Goal: Task Accomplishment & Management: Use online tool/utility

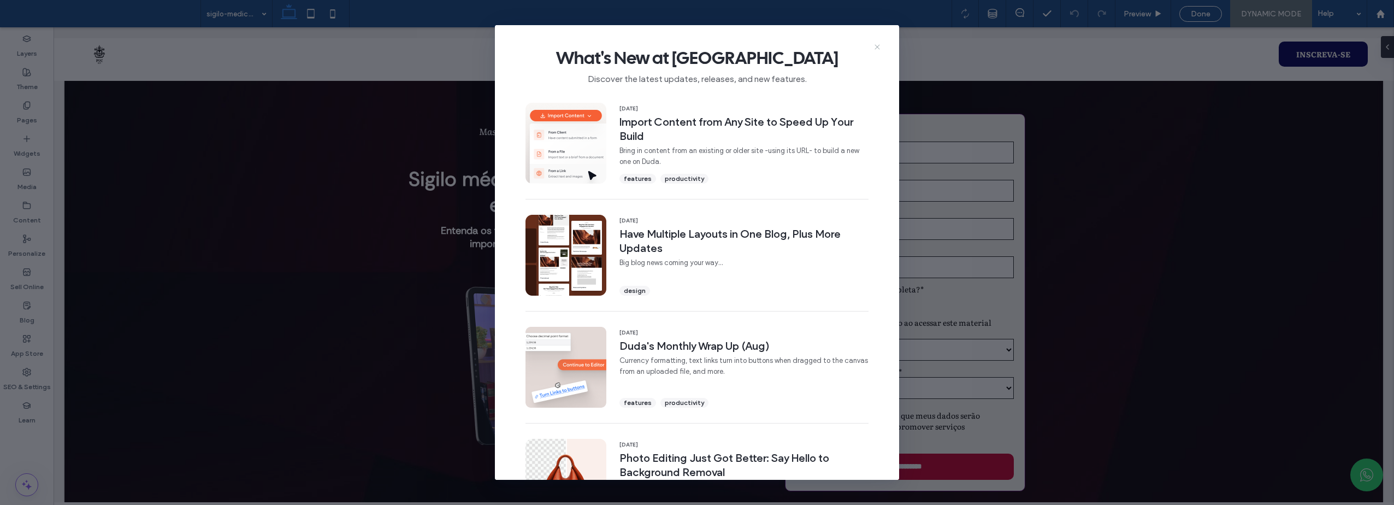
click at [875, 48] on icon at bounding box center [877, 47] width 9 height 9
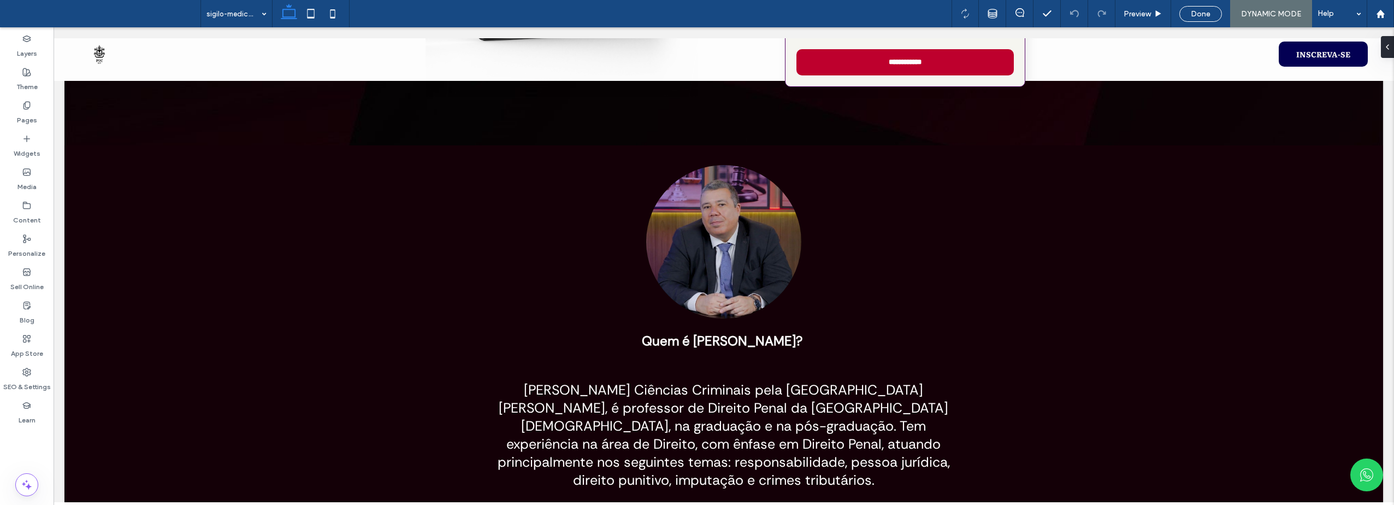
scroll to position [402, 0]
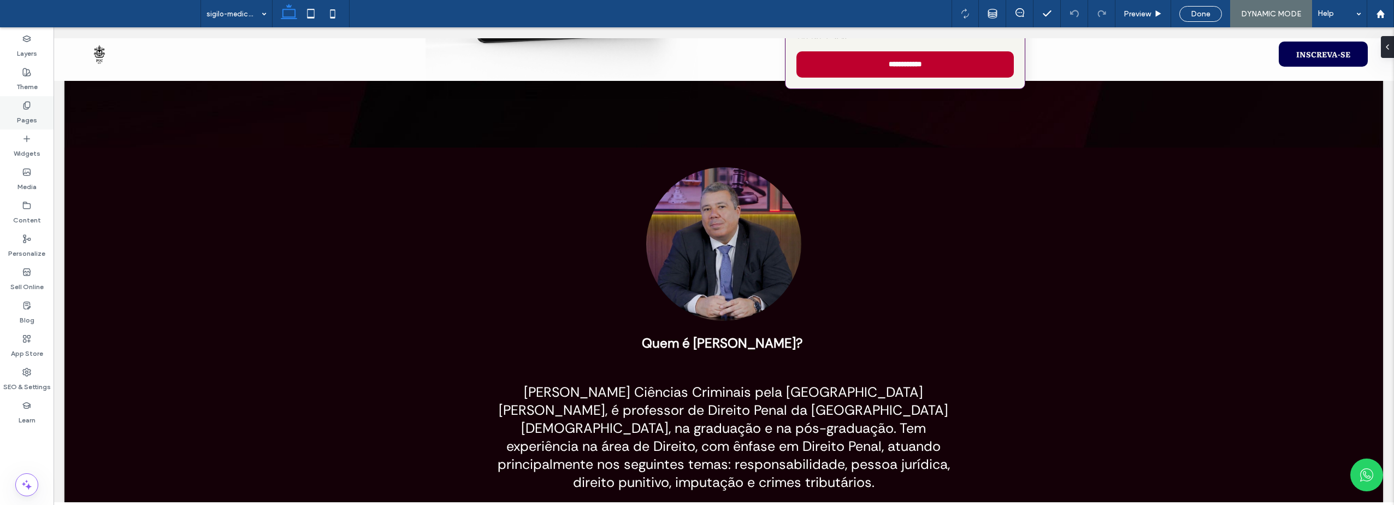
click at [28, 108] on use at bounding box center [26, 105] width 6 height 7
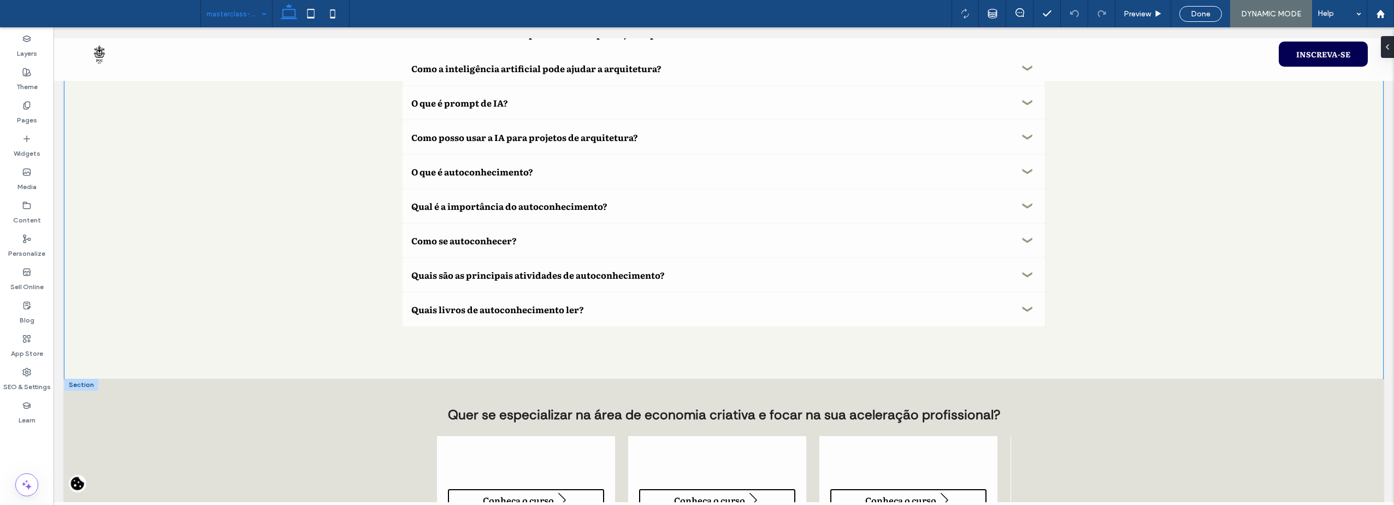
scroll to position [2403, 0]
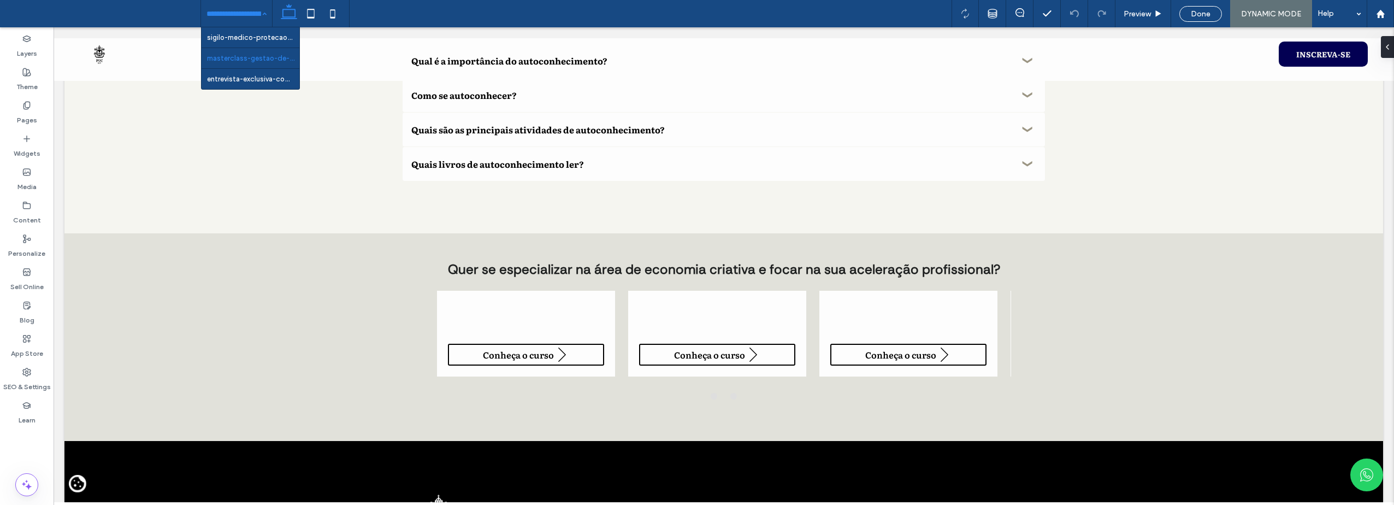
click at [238, 18] on input at bounding box center [233, 13] width 55 height 27
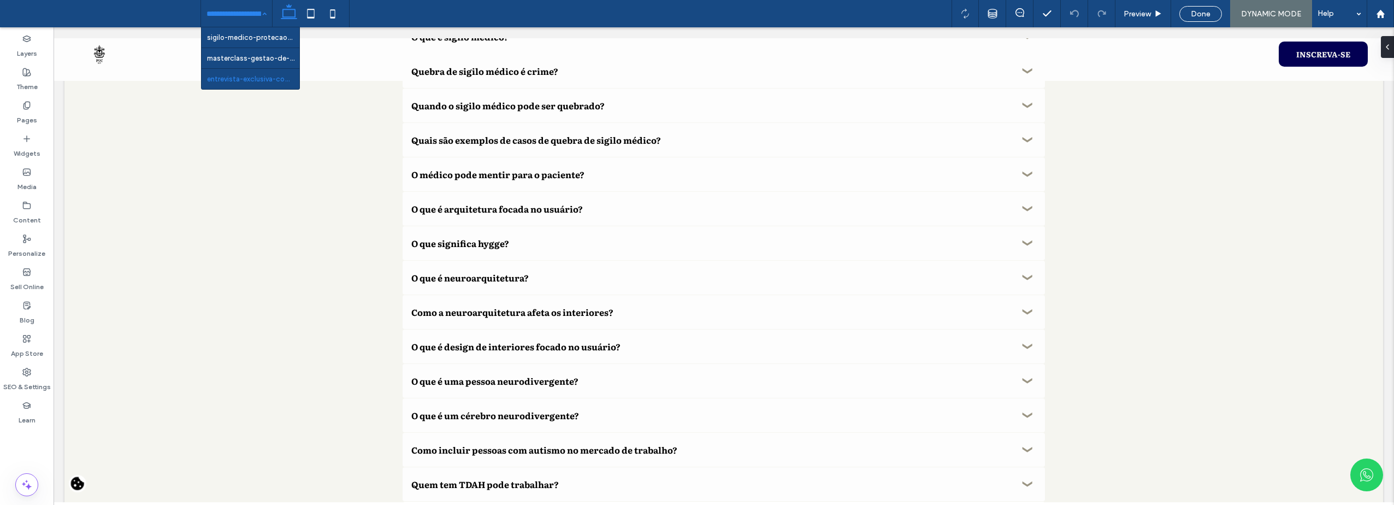
scroll to position [1279, 0]
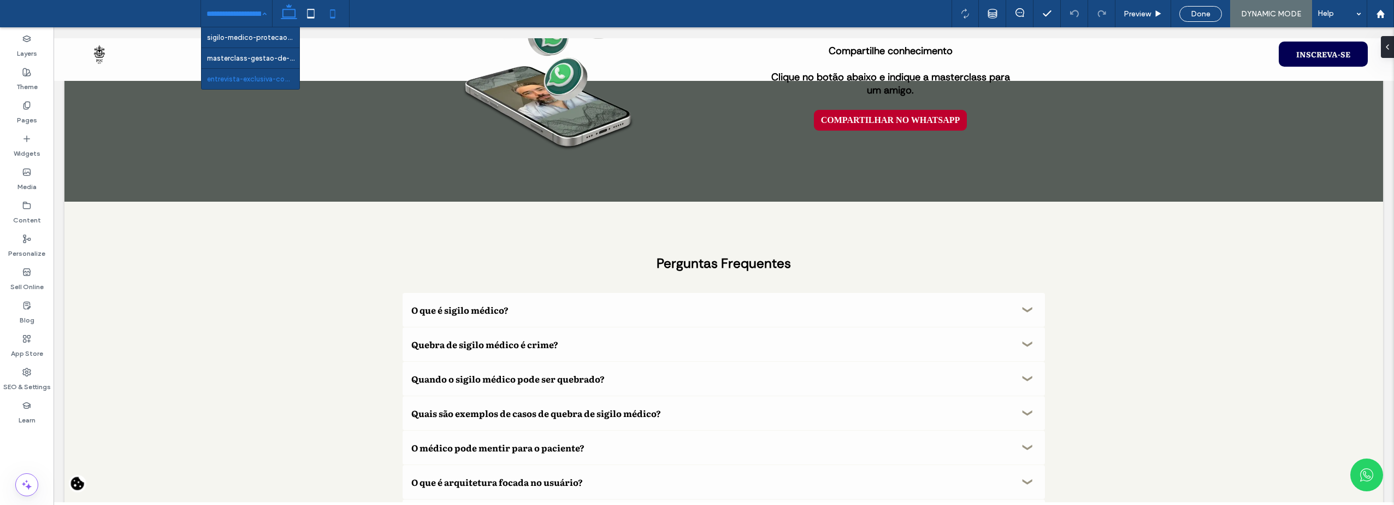
click at [333, 15] on icon at bounding box center [333, 14] width 22 height 22
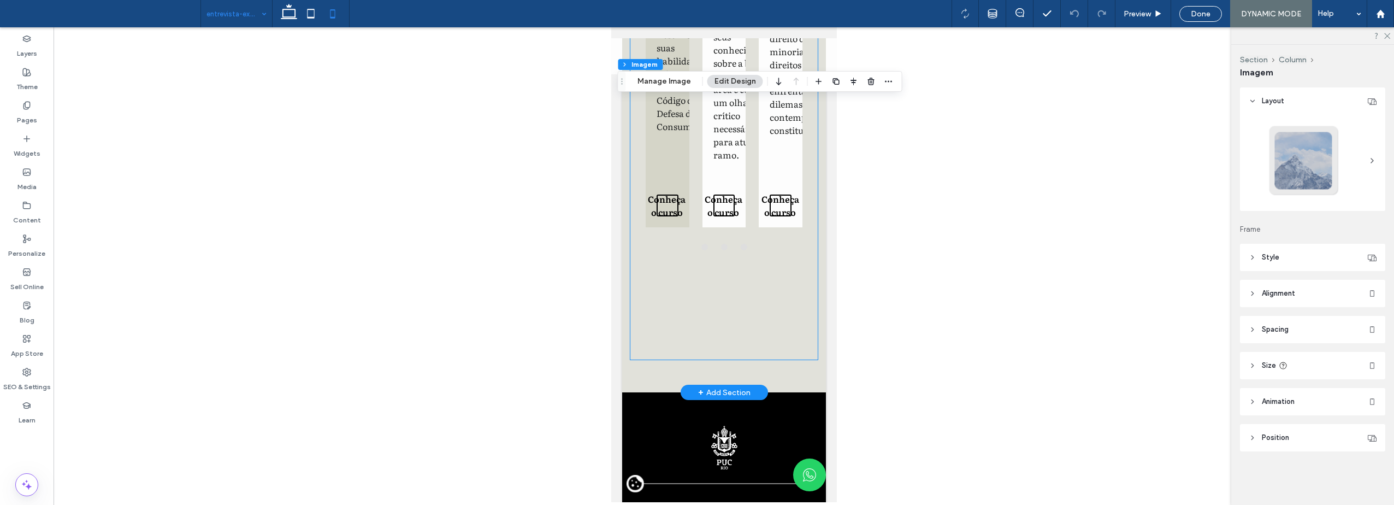
scroll to position [3112, 0]
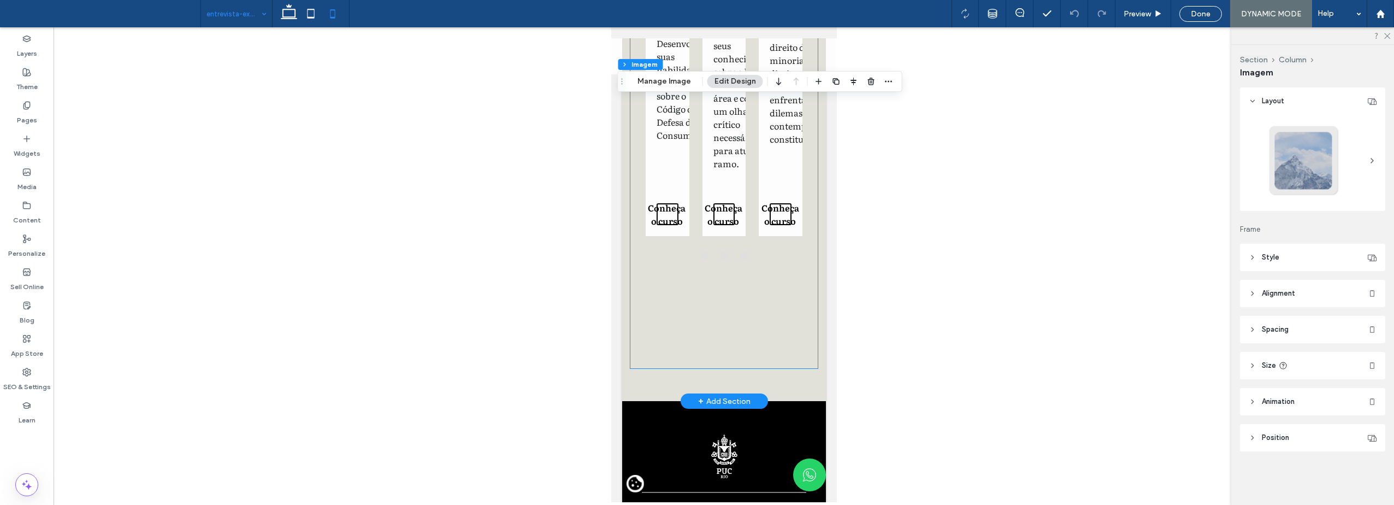
click at [705, 368] on div "Quer se especializar na área de economia criativa e focar na sua aceleração pro…" at bounding box center [723, 63] width 187 height 609
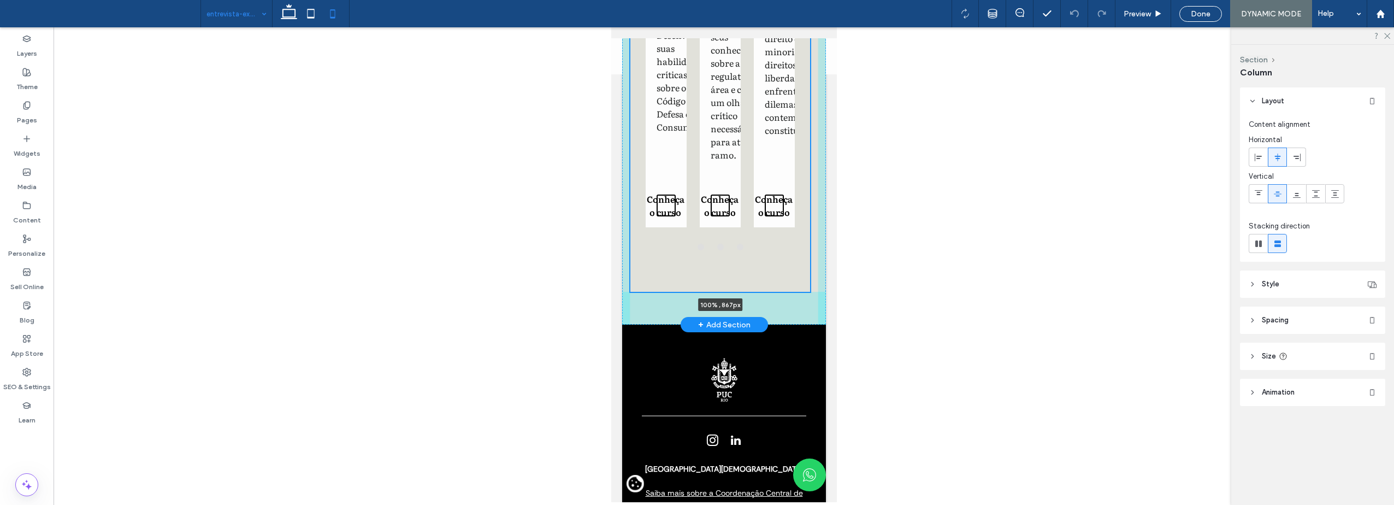
scroll to position [3051, 0]
drag, startPoint x: 719, startPoint y: 443, endPoint x: 714, endPoint y: 307, distance: 136.1
click at [714, 307] on div "Quer se especializar na área de economia criativa e focar na sua aceleração pro…" at bounding box center [724, 64] width 204 height 523
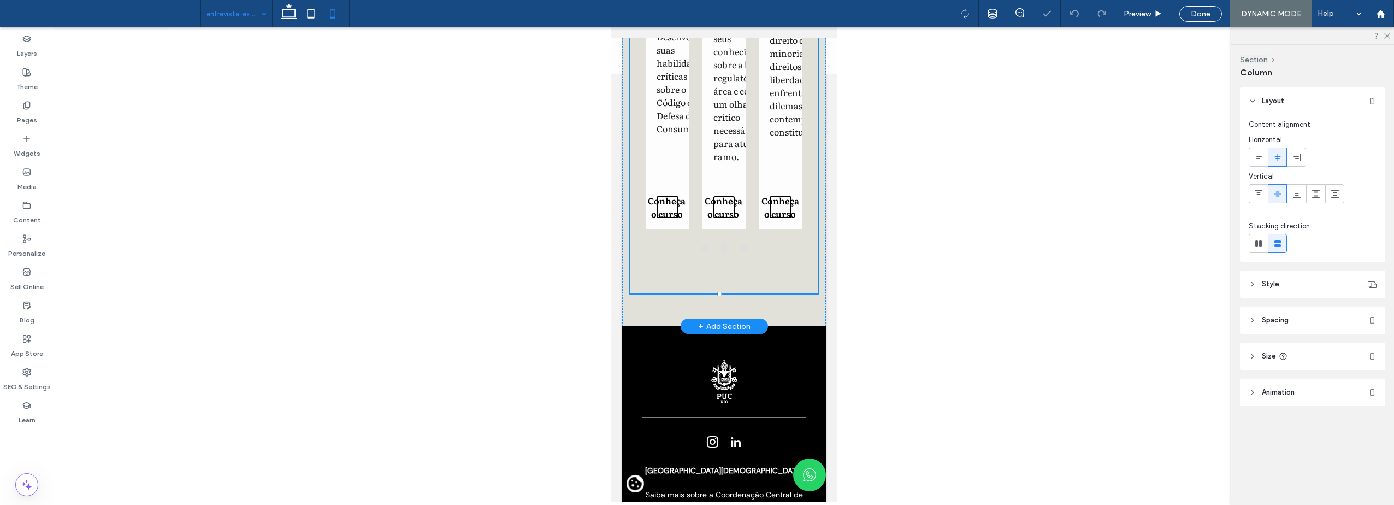
type input "***"
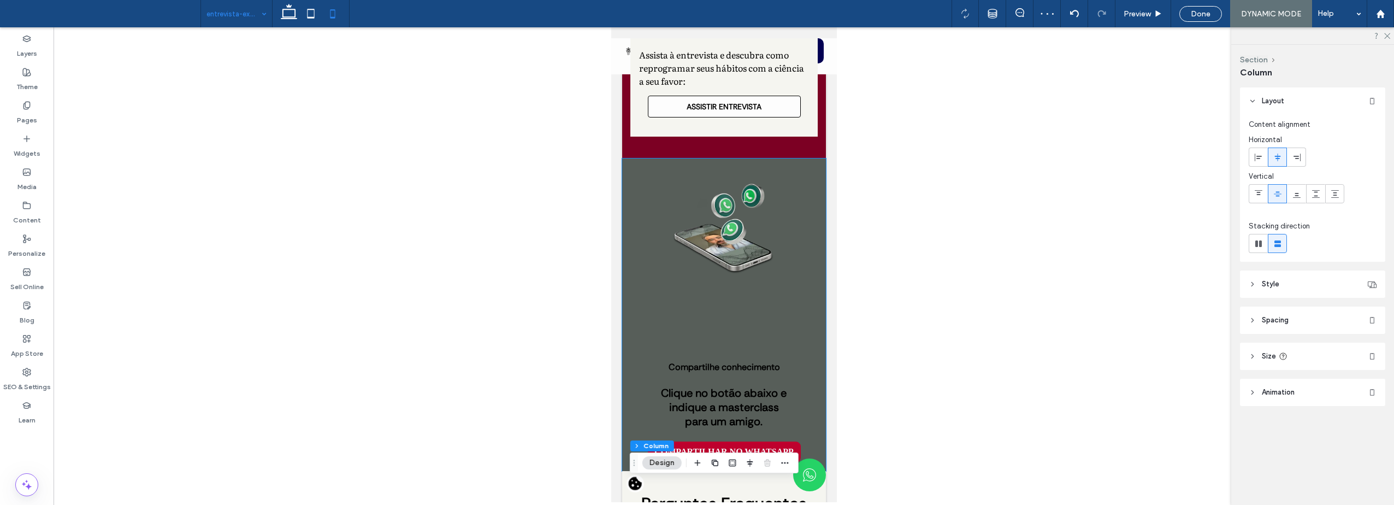
scroll to position [2287, 0]
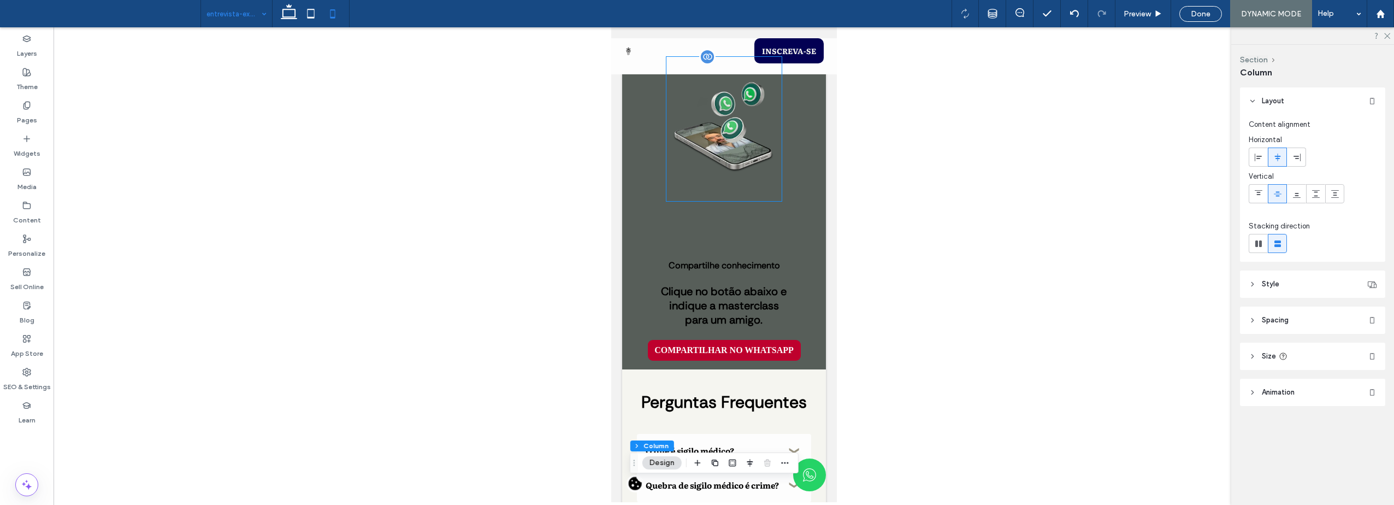
click at [682, 201] on img at bounding box center [723, 129] width 115 height 144
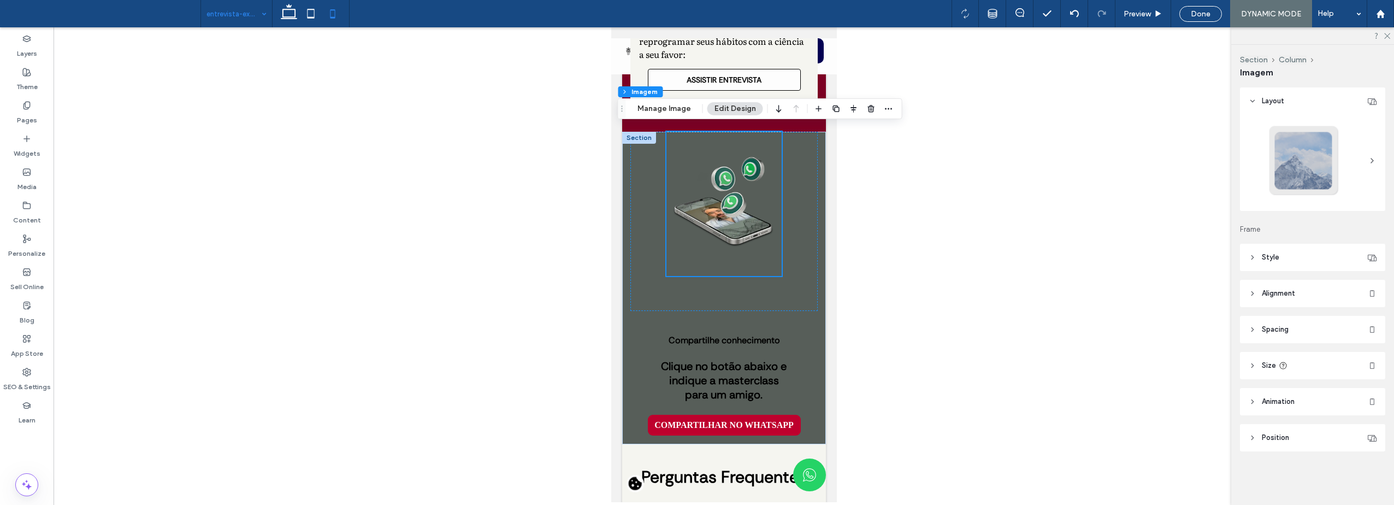
scroll to position [2177, 0]
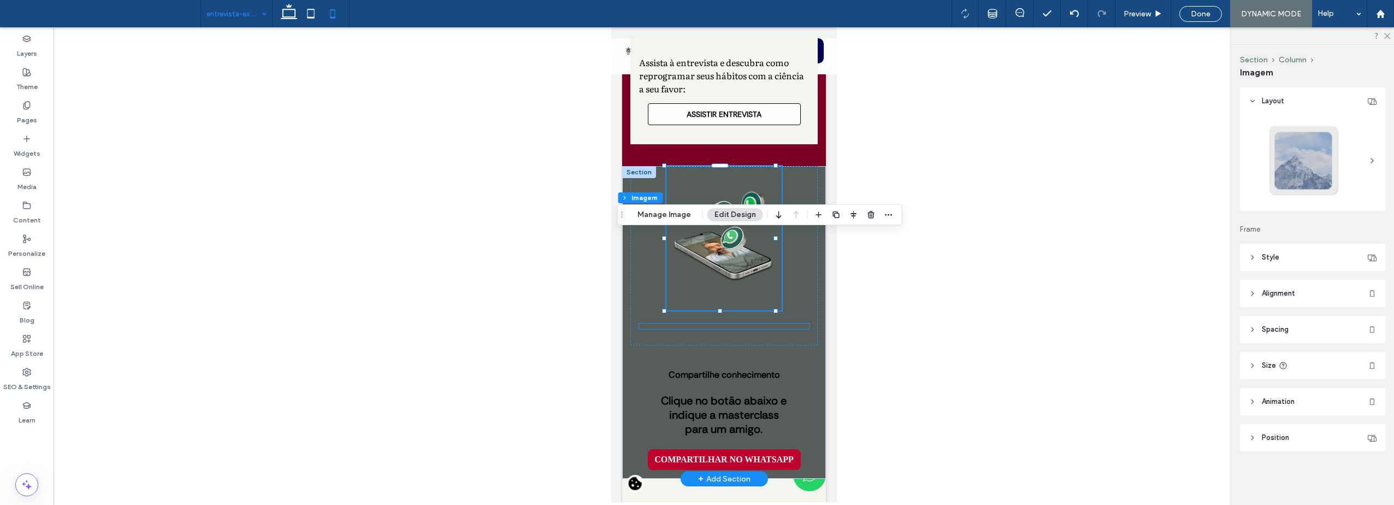
click at [709, 329] on div at bounding box center [723, 325] width 170 height 5
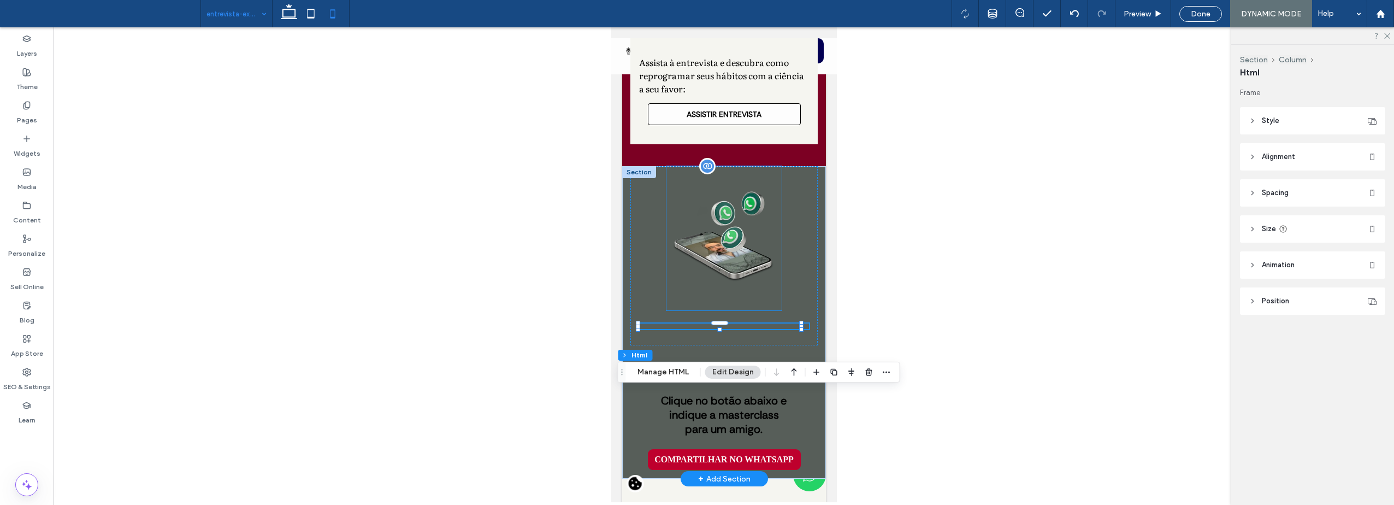
click at [758, 310] on img at bounding box center [723, 238] width 115 height 144
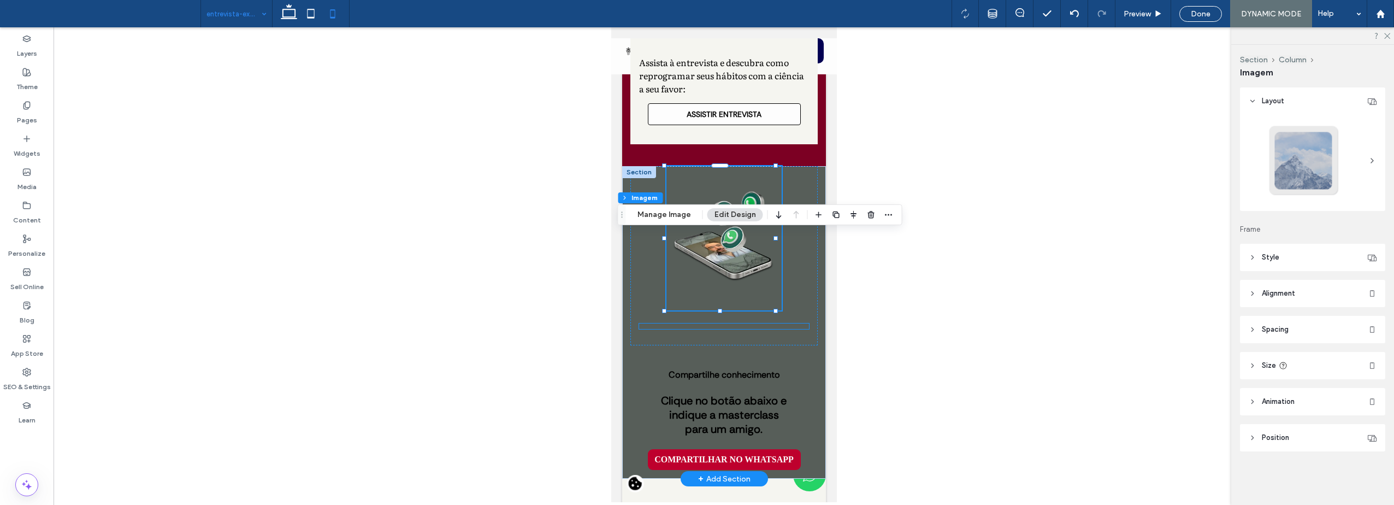
click at [744, 329] on div at bounding box center [723, 325] width 170 height 5
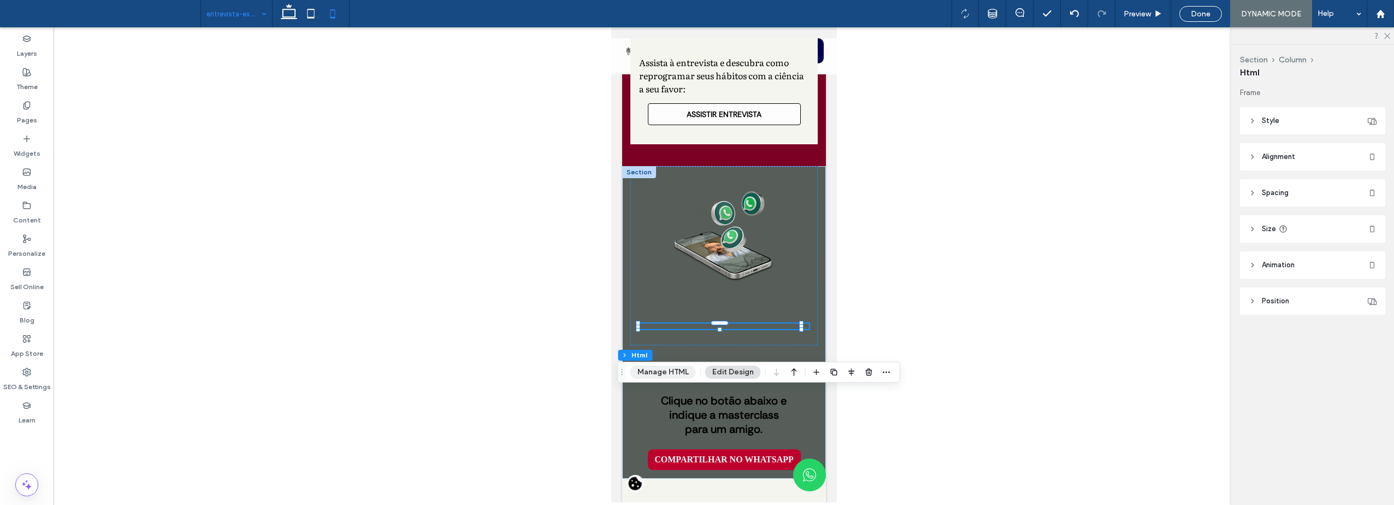
click at [662, 375] on button "Manage HTML" at bounding box center [663, 371] width 66 height 13
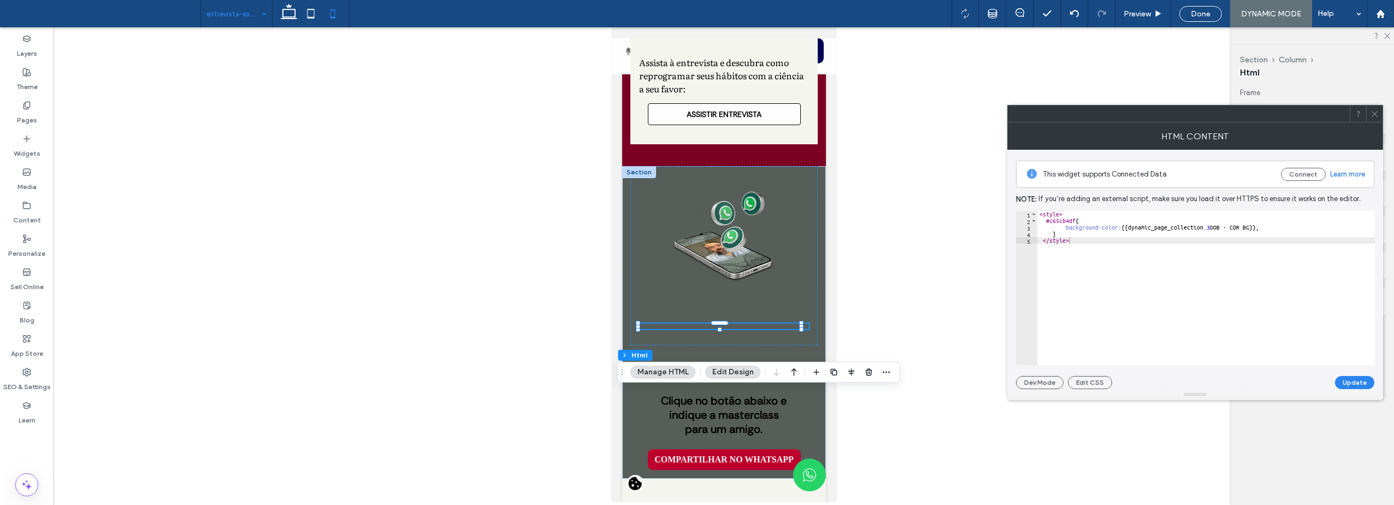
click at [1374, 114] on use at bounding box center [1373, 113] width 5 height 5
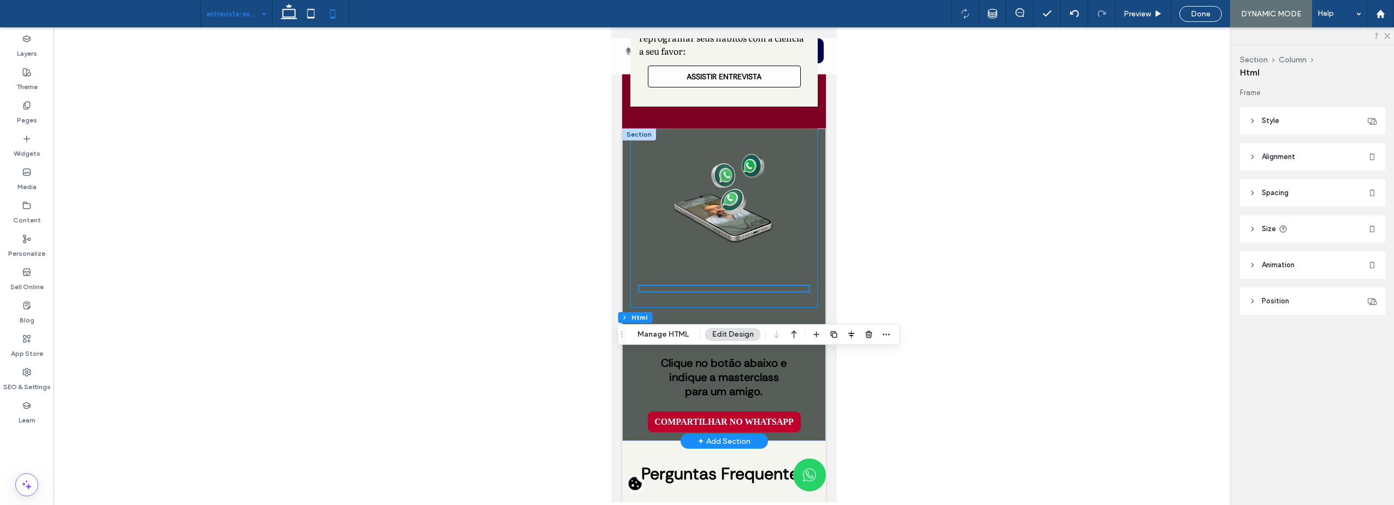
scroll to position [2232, 0]
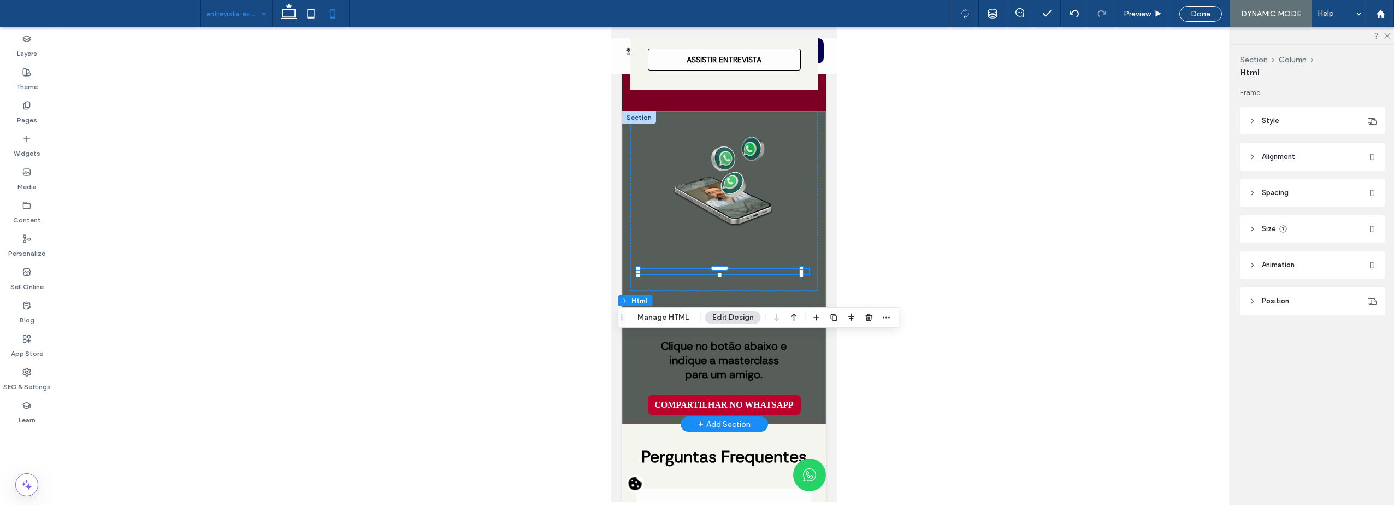
click at [623, 390] on div "Compartilhe conhecimento Clique no botão abaixo e indique a masterclass para um…" at bounding box center [724, 267] width 204 height 312
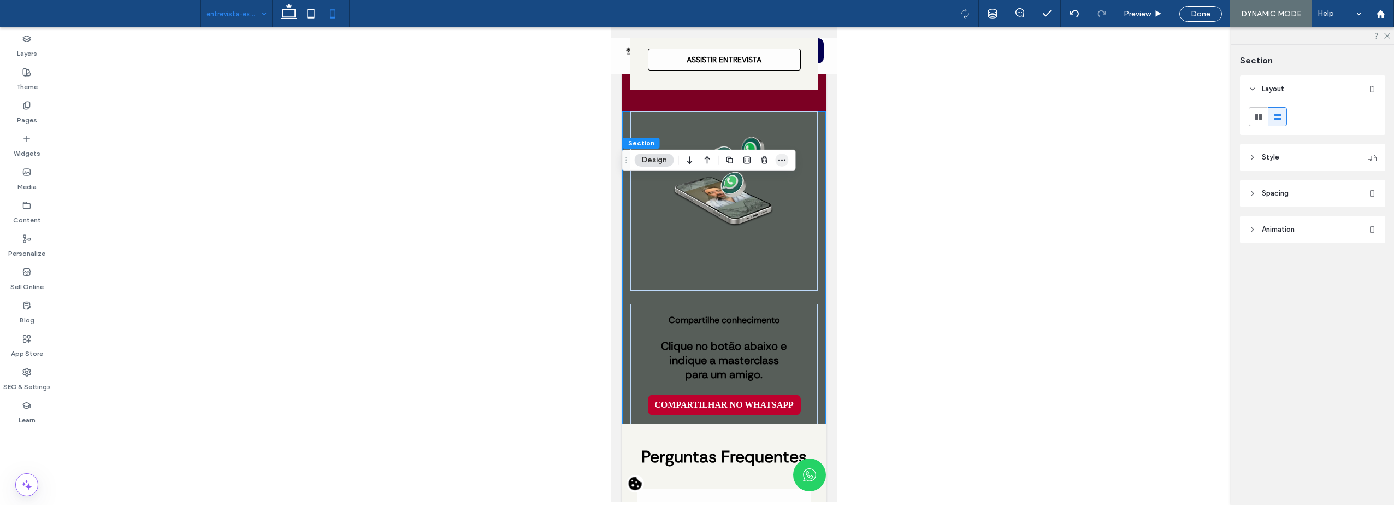
click at [786, 161] on icon "button" at bounding box center [782, 160] width 9 height 9
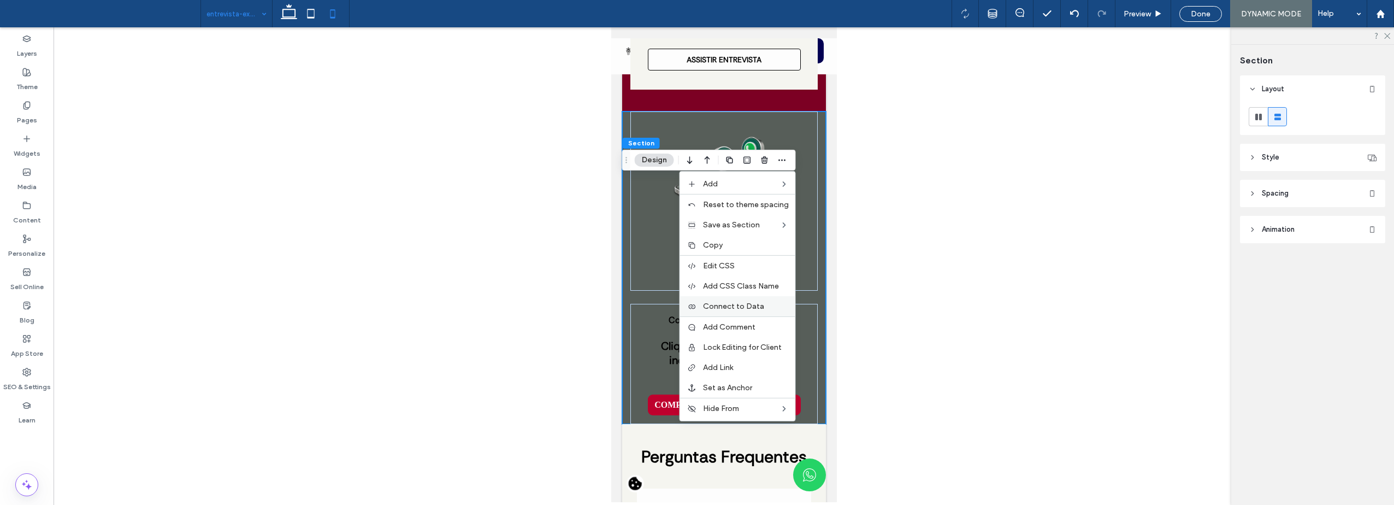
click at [735, 303] on span "Connect to Data" at bounding box center [733, 305] width 61 height 9
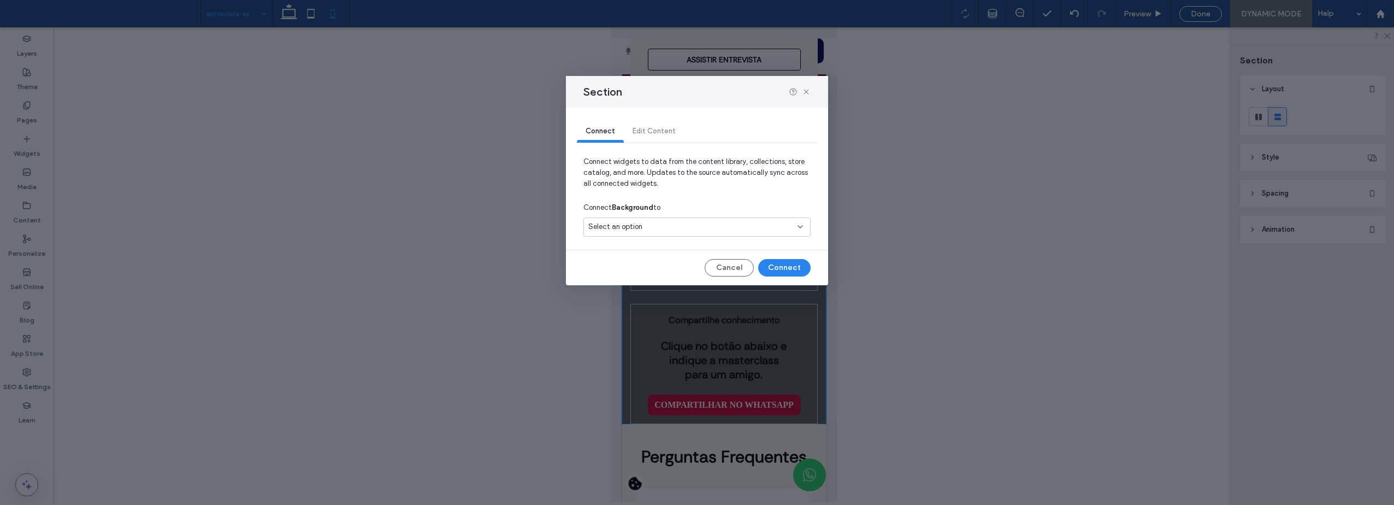
click at [698, 229] on div "Select an option" at bounding box center [690, 226] width 204 height 11
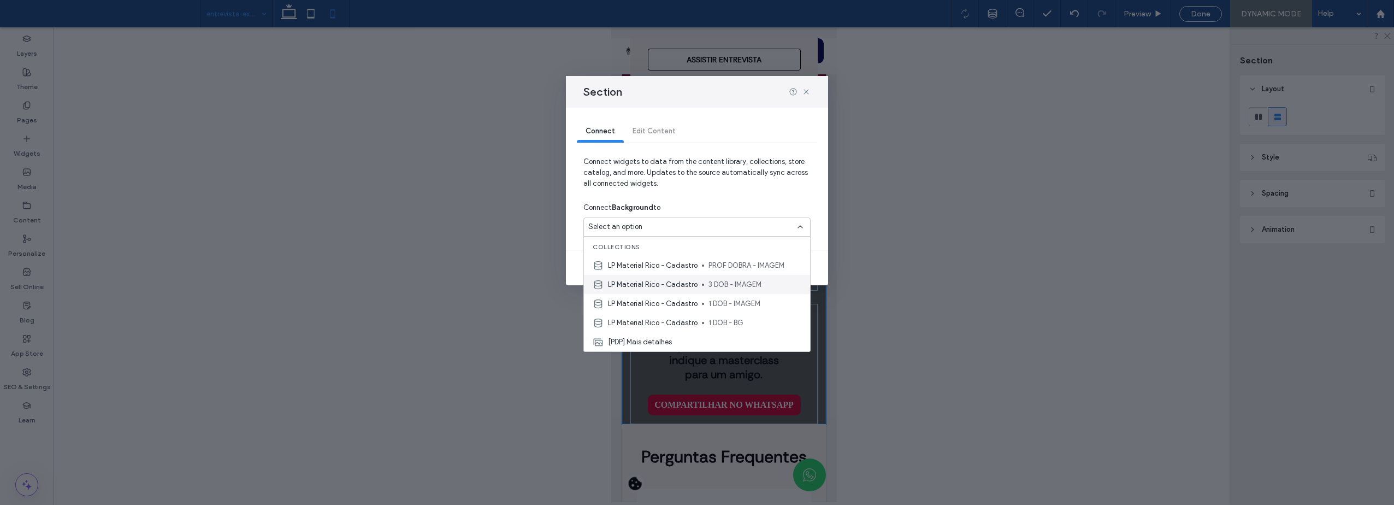
scroll to position [55, 0]
click at [804, 90] on icon at bounding box center [806, 91] width 9 height 9
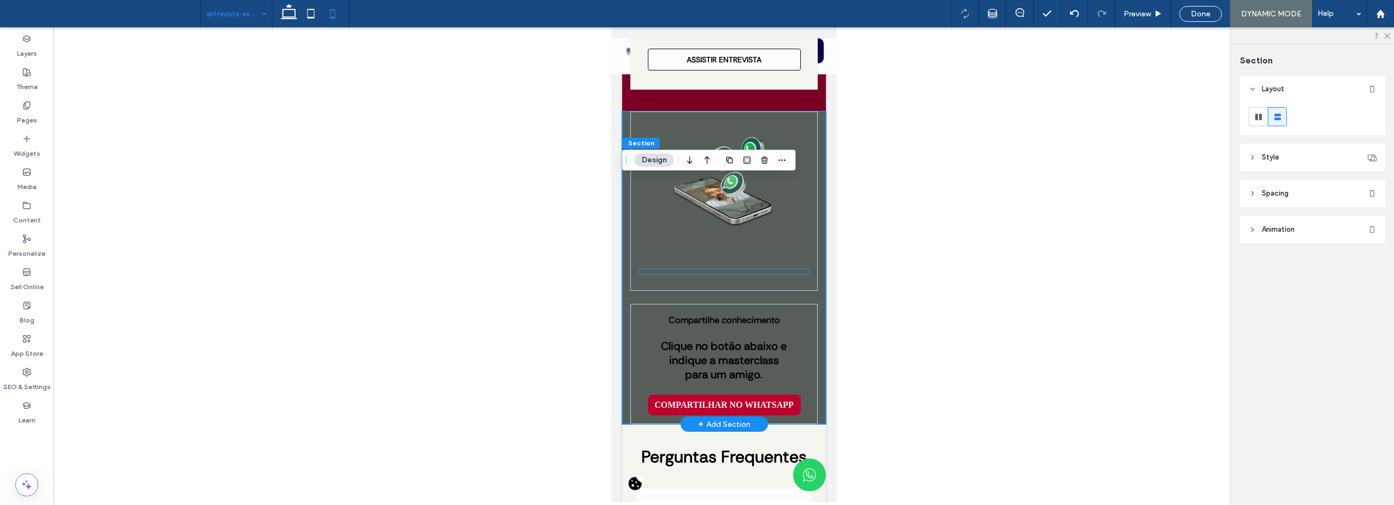
click at [665, 274] on div at bounding box center [723, 271] width 170 height 5
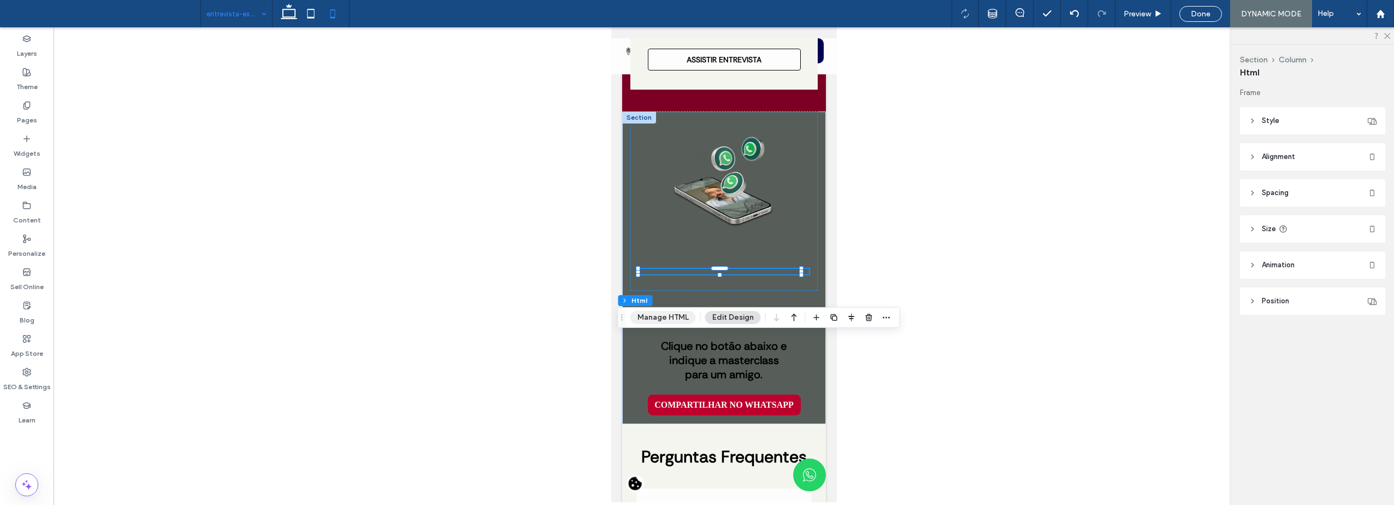
click at [674, 318] on button "Manage HTML" at bounding box center [663, 317] width 66 height 13
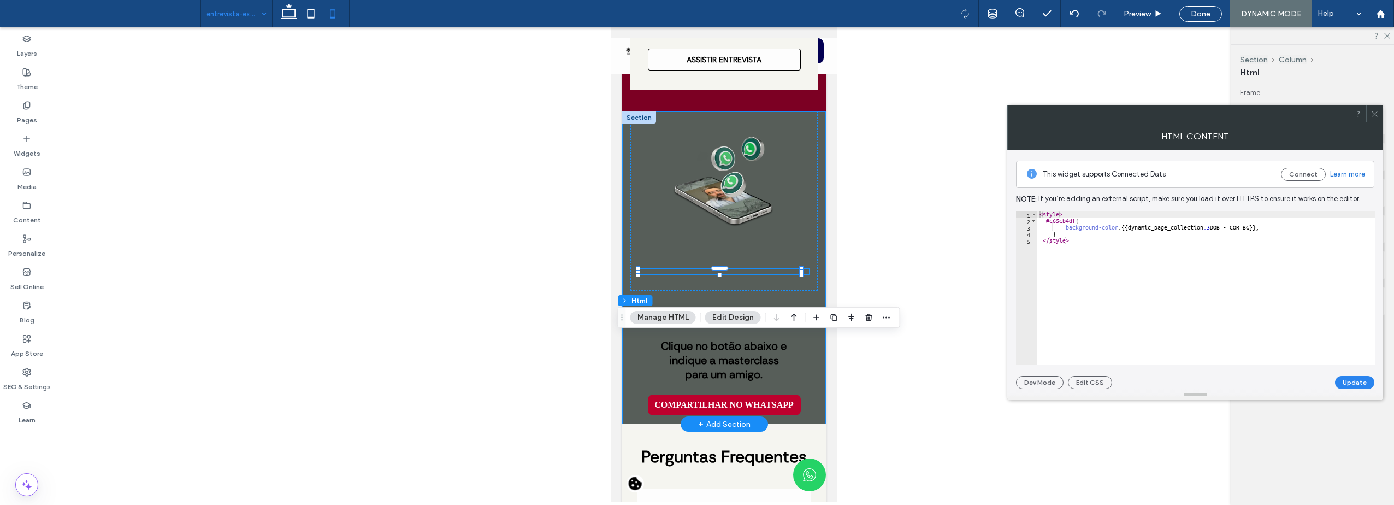
click at [624, 205] on div "Compartilhe conhecimento Clique no botão abaixo e indique a masterclass para um…" at bounding box center [724, 267] width 204 height 312
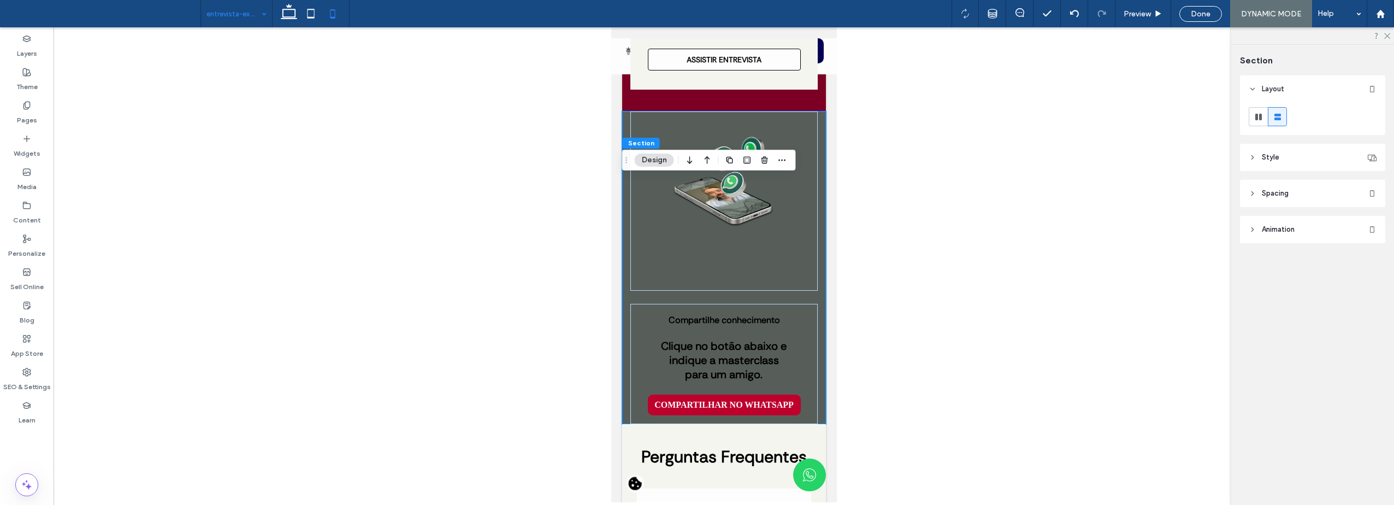
click at [657, 163] on button "Design" at bounding box center [654, 159] width 39 height 13
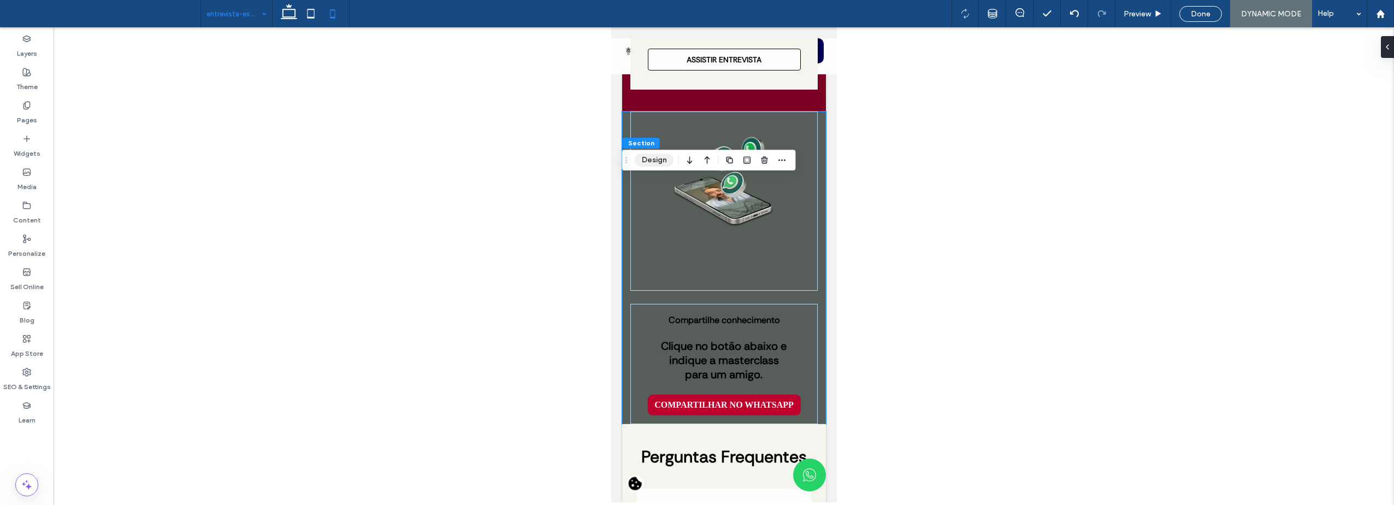
click at [657, 163] on button "Design" at bounding box center [654, 159] width 39 height 13
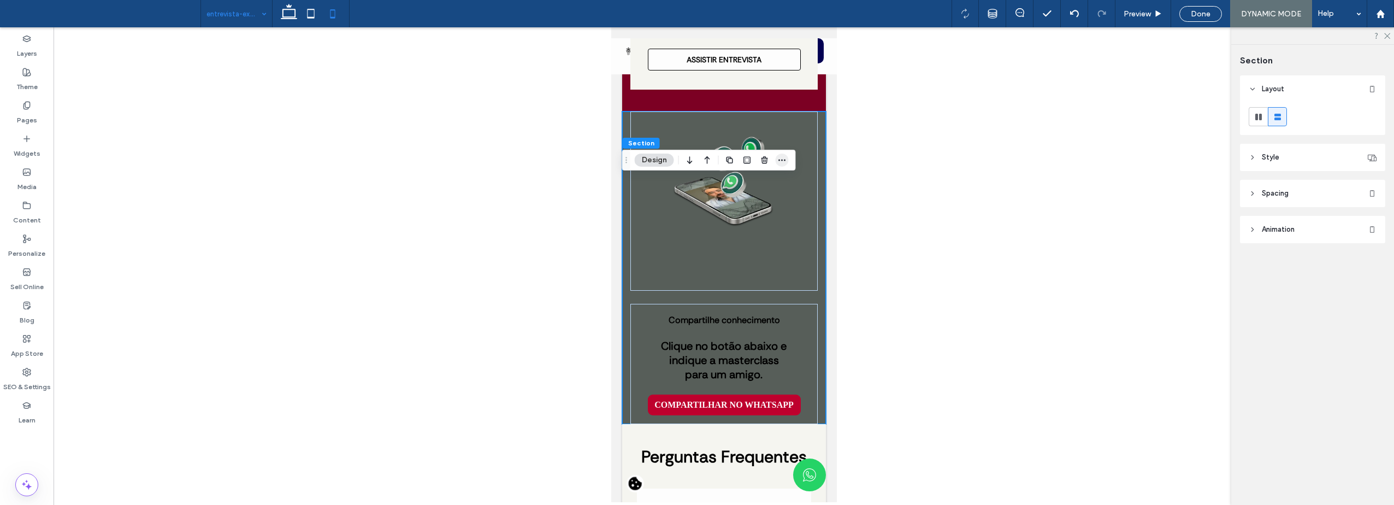
click at [787, 161] on span "button" at bounding box center [782, 159] width 13 height 13
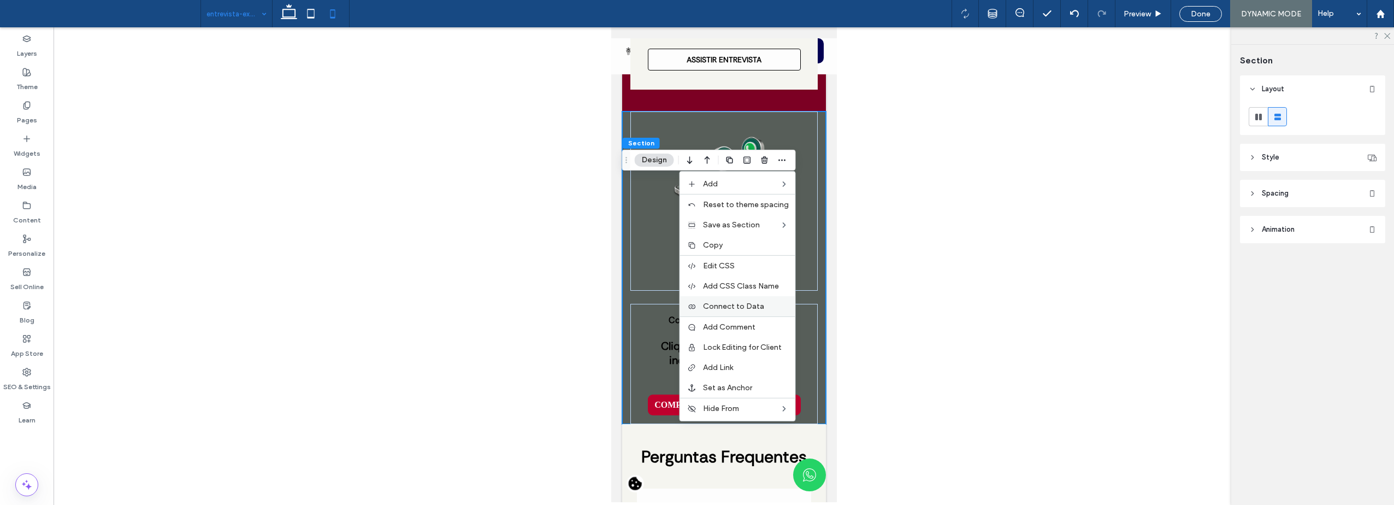
click at [732, 300] on div "Connect to Data" at bounding box center [737, 306] width 115 height 20
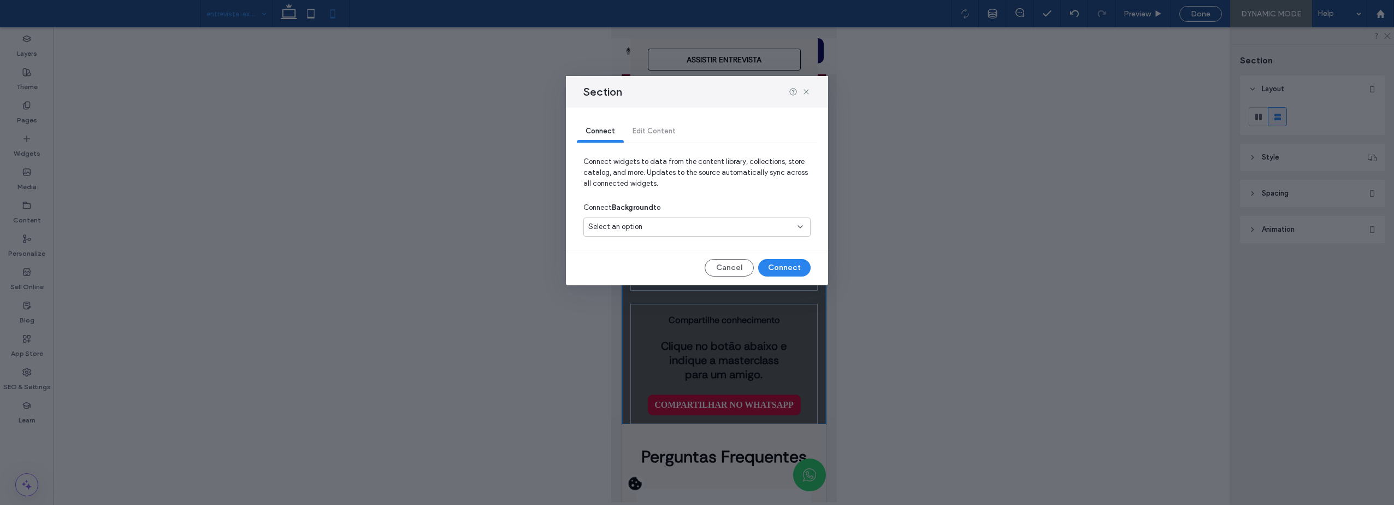
click at [720, 224] on div "Select an option" at bounding box center [690, 226] width 204 height 11
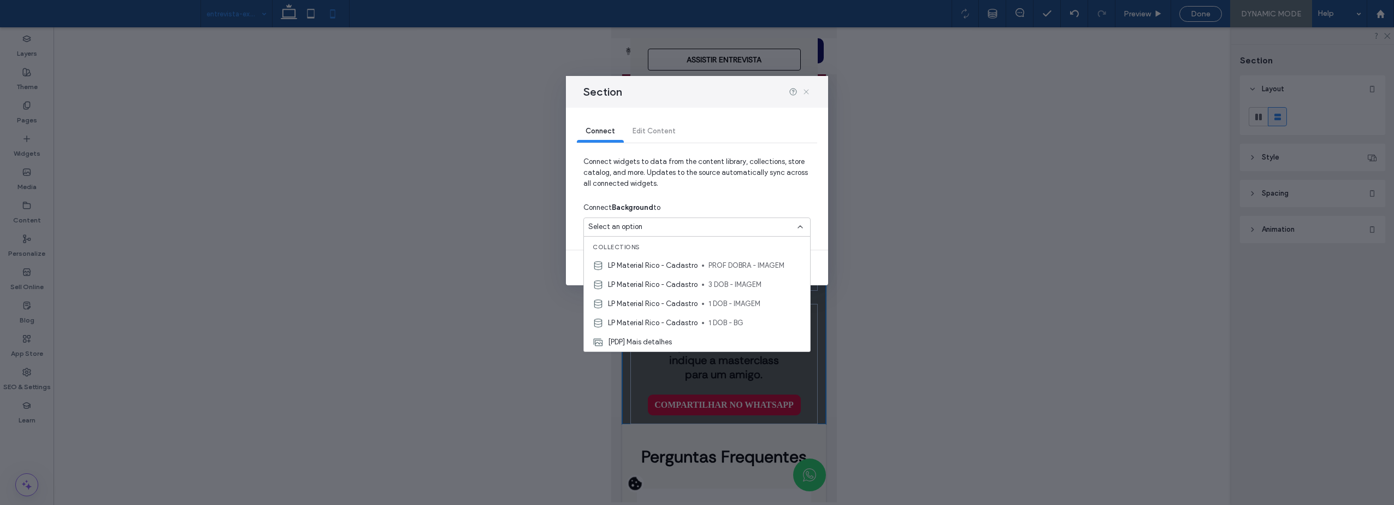
click at [804, 92] on icon at bounding box center [806, 91] width 9 height 9
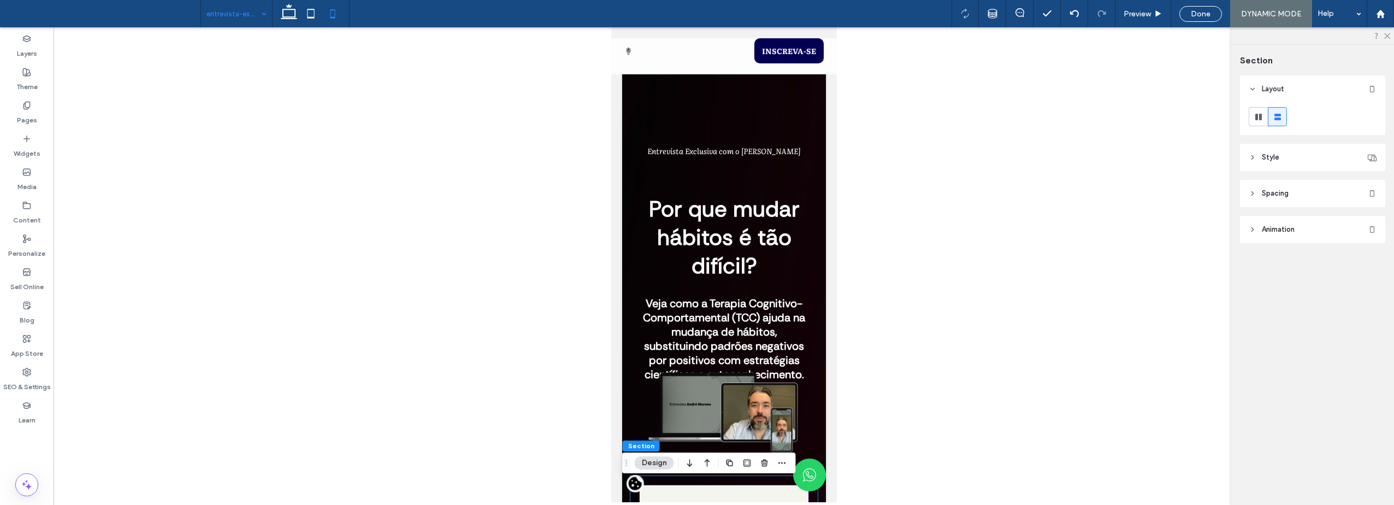
scroll to position [0, 0]
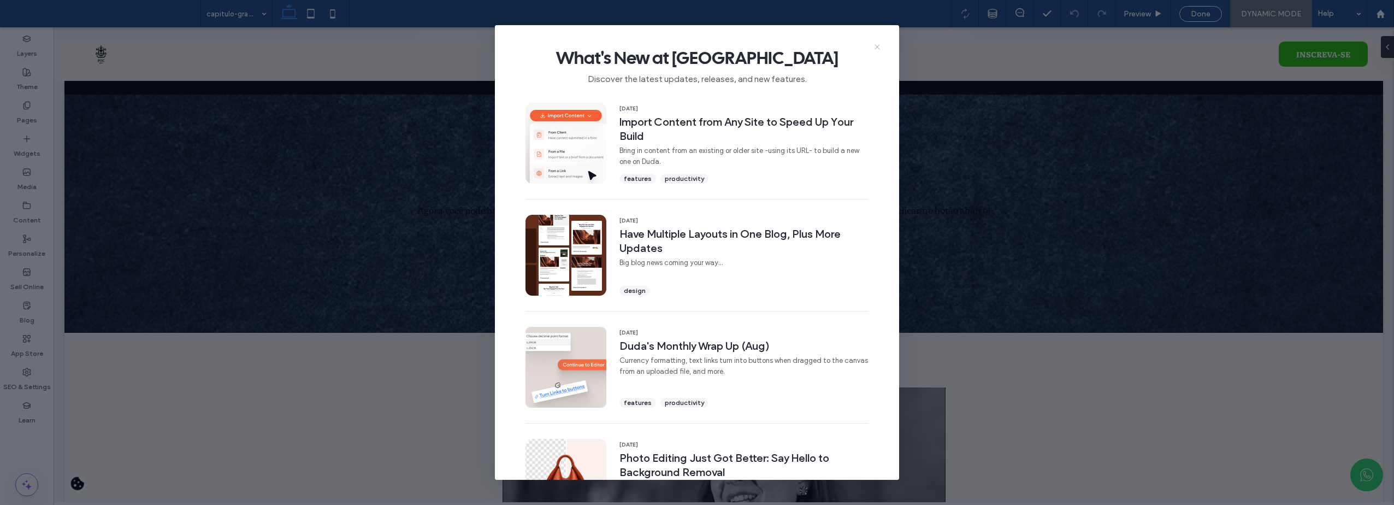
click at [878, 45] on icon at bounding box center [877, 47] width 9 height 9
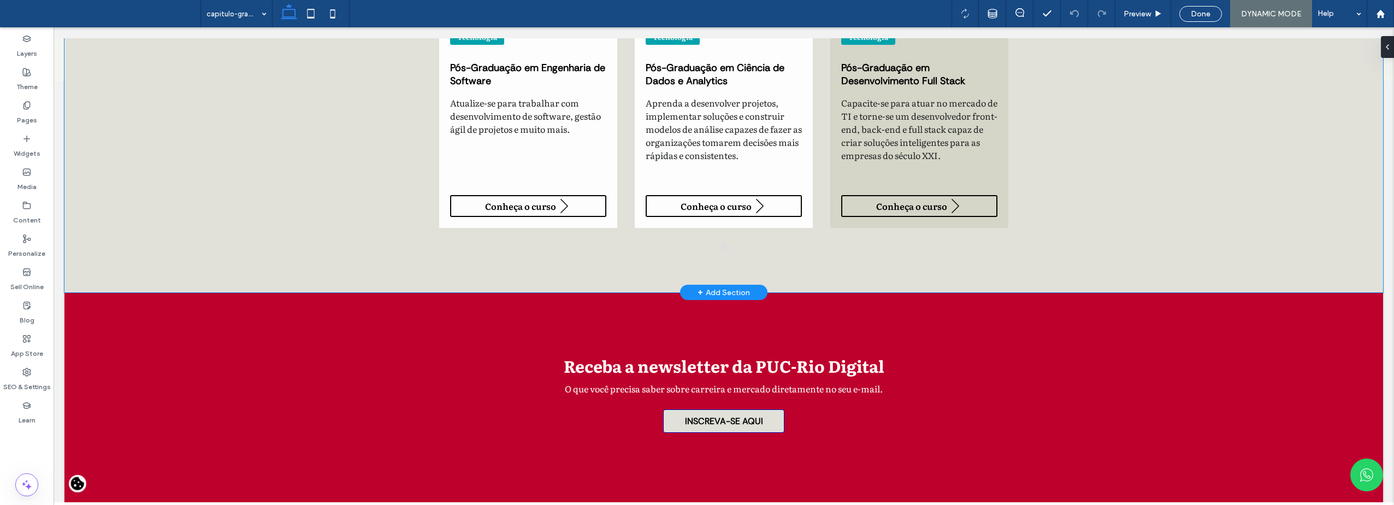
scroll to position [1092, 0]
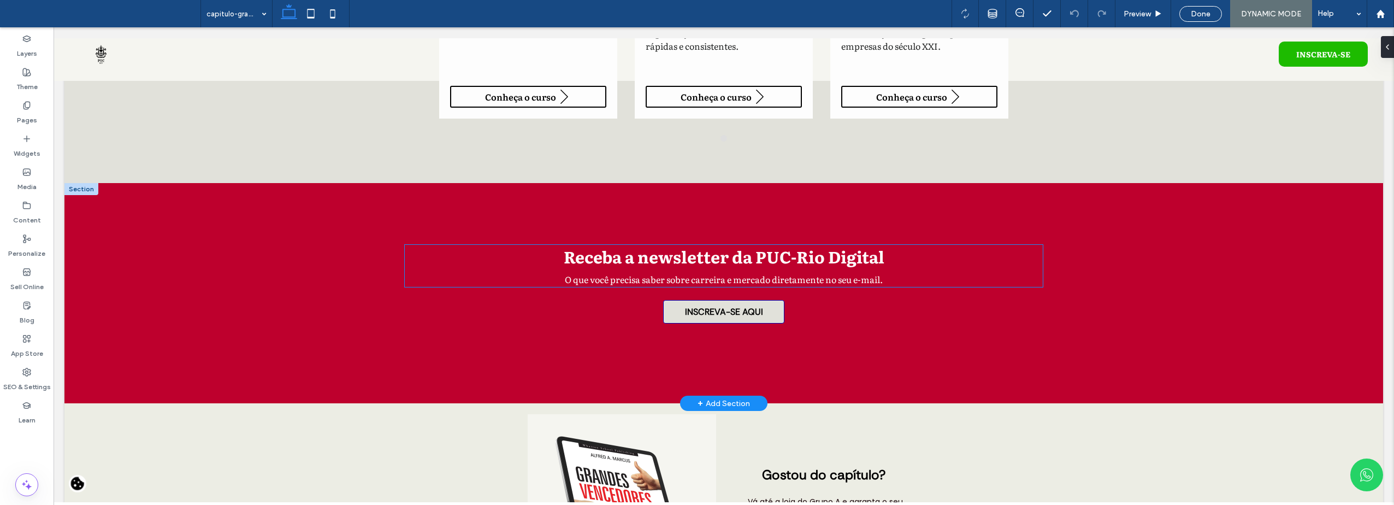
click at [880, 250] on strong "Receba a newsletter da PUC-Rio Digital" at bounding box center [724, 256] width 321 height 24
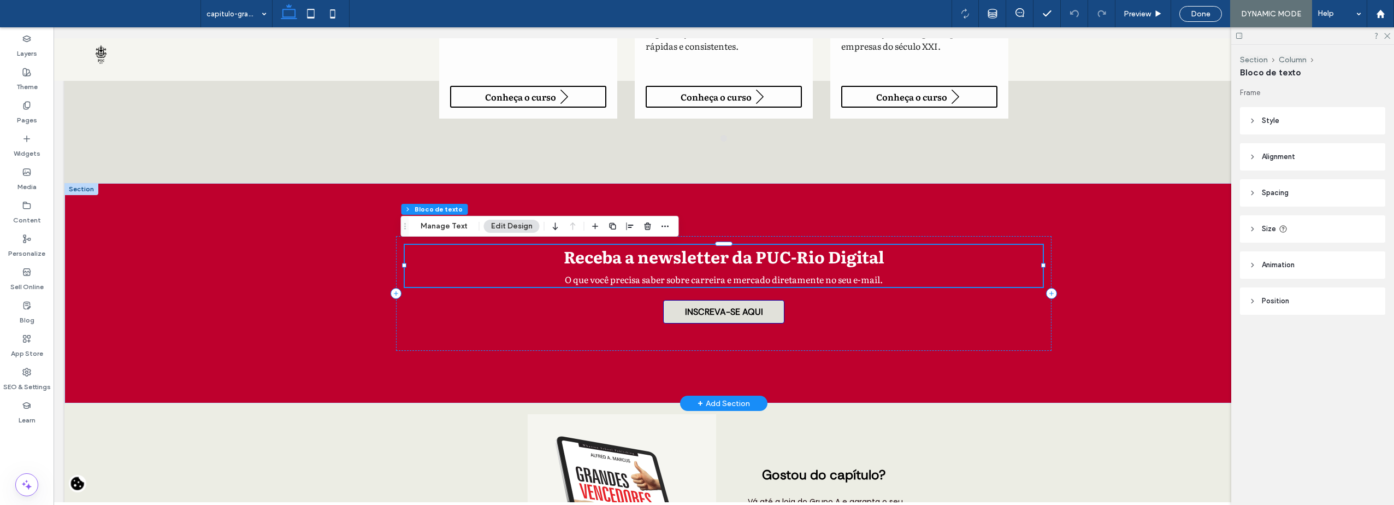
scroll to position [1256, 0]
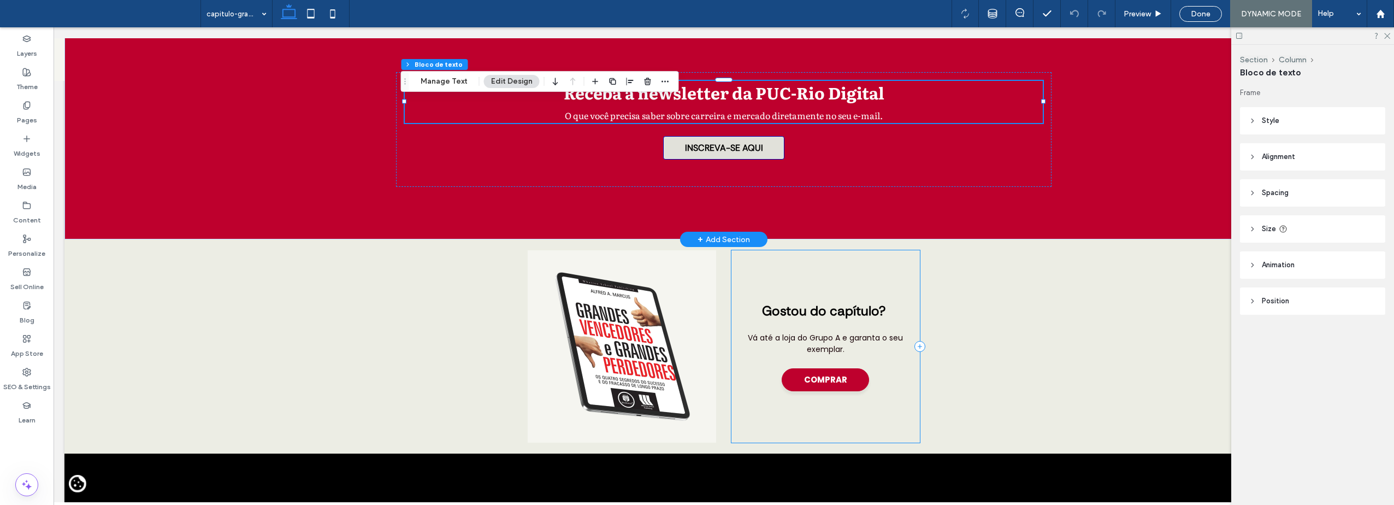
click at [880, 250] on div "Gostou do capítulo? Vá até a loja do Grupo A e garanta o seu exemplar. COMPRAR" at bounding box center [825, 346] width 188 height 192
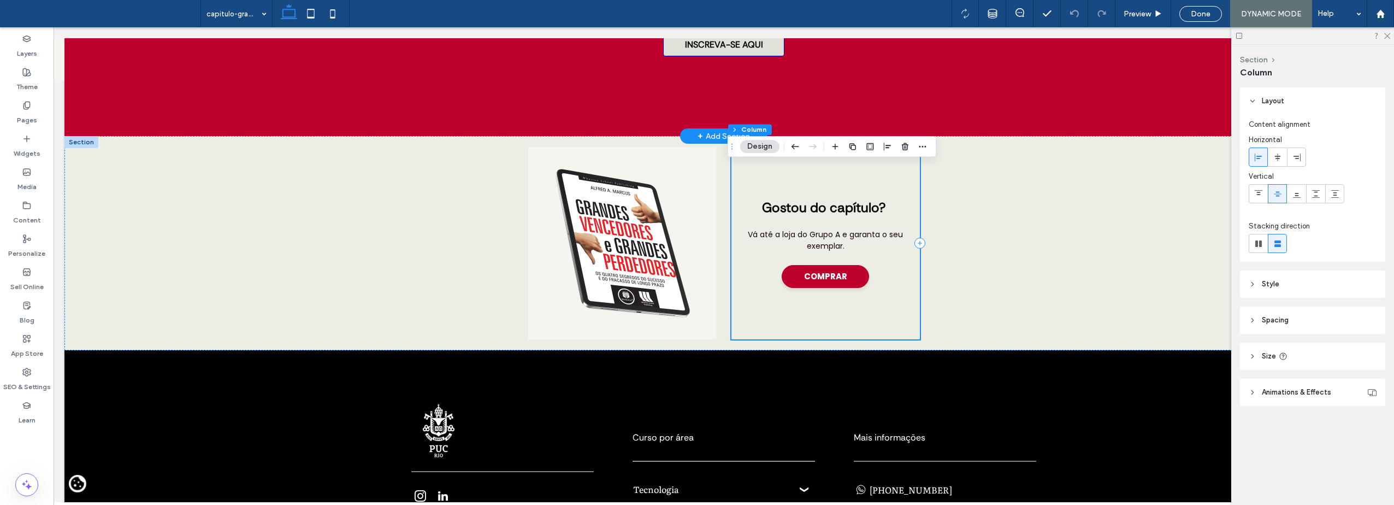
scroll to position [1365, 0]
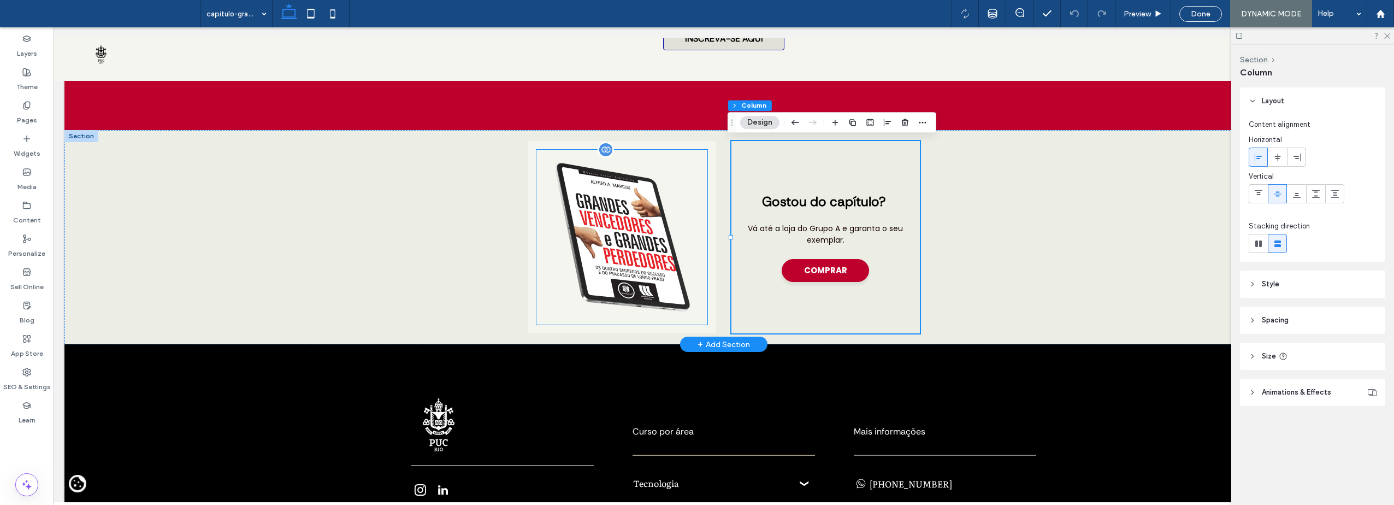
click at [578, 236] on img at bounding box center [621, 237] width 170 height 175
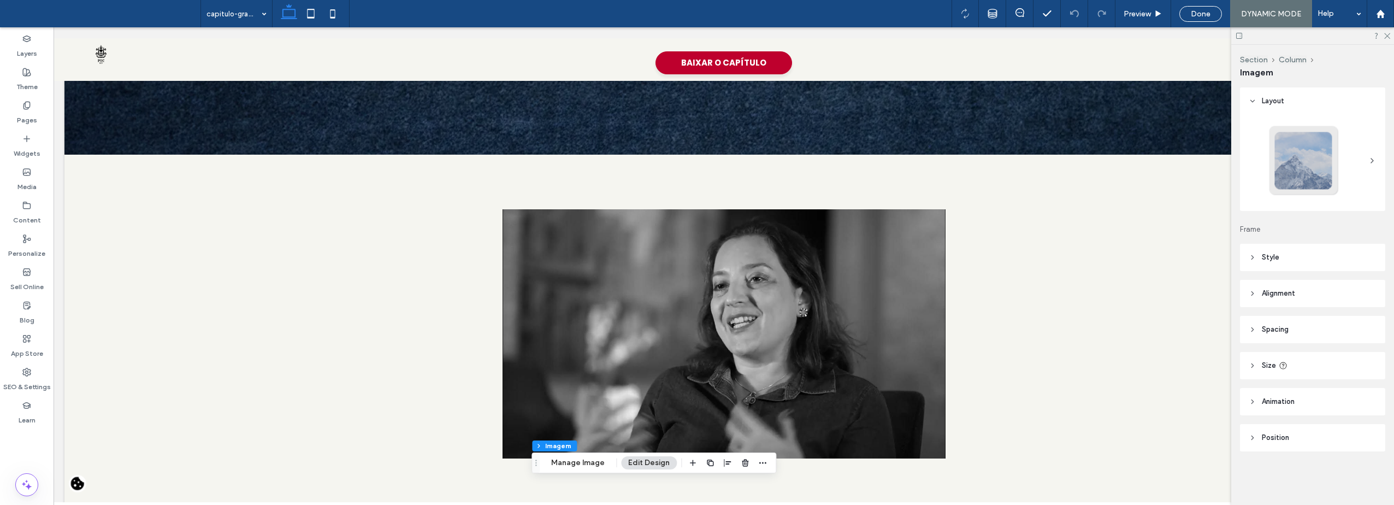
scroll to position [0, 0]
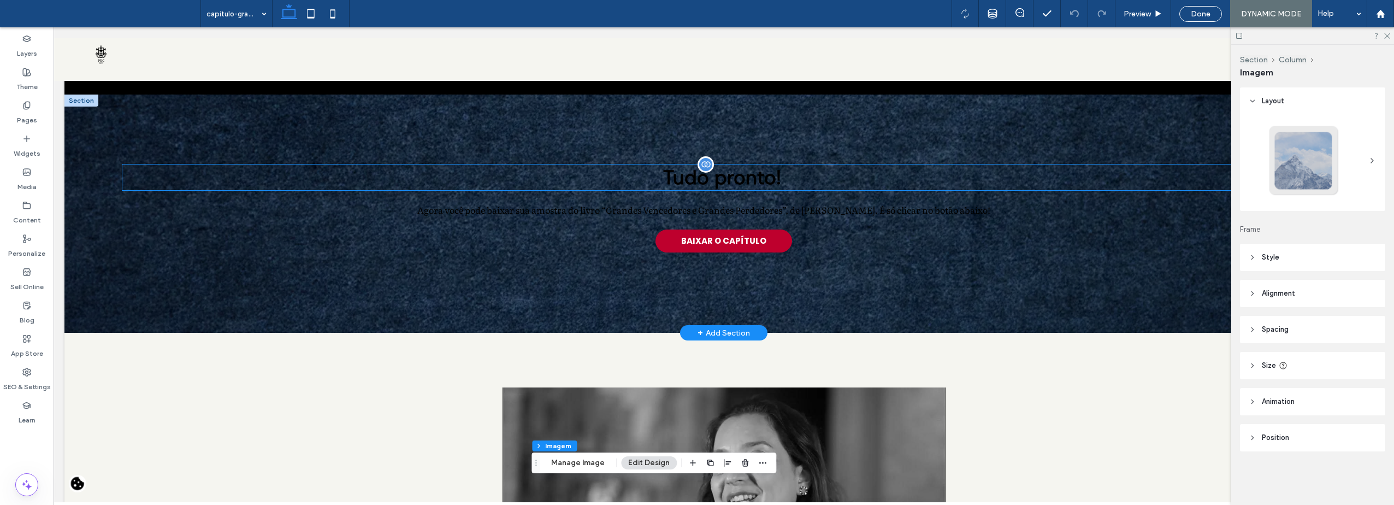
click at [838, 174] on div "Tudo pronto!" at bounding box center [721, 177] width 1199 height 26
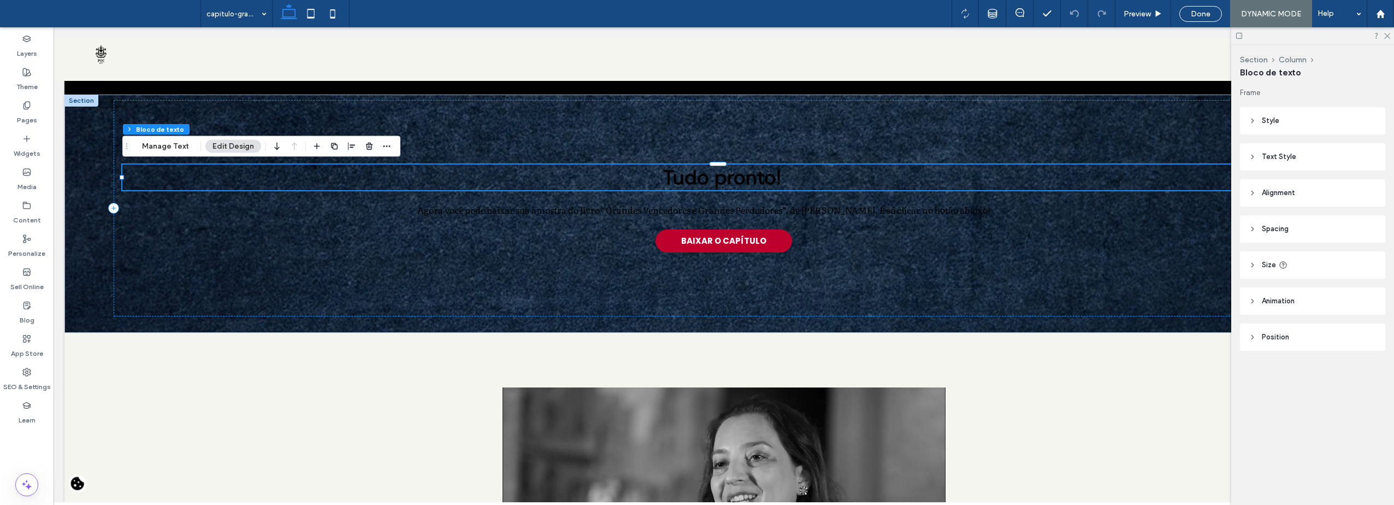
click at [1251, 127] on header "Style" at bounding box center [1312, 120] width 145 height 27
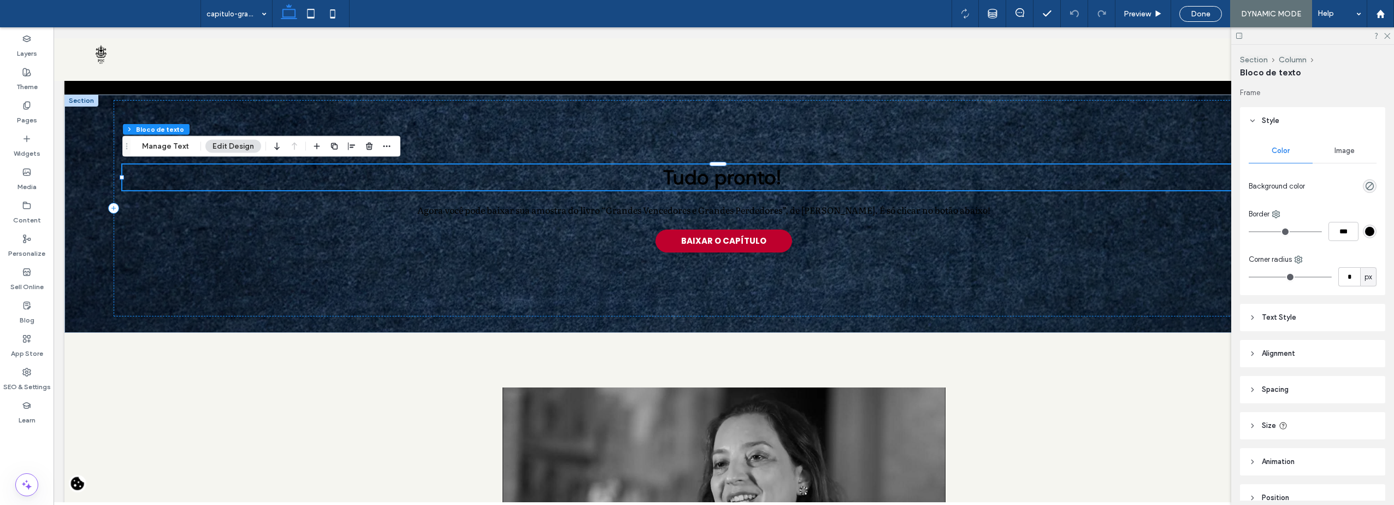
click at [1251, 127] on header "Style" at bounding box center [1312, 120] width 145 height 27
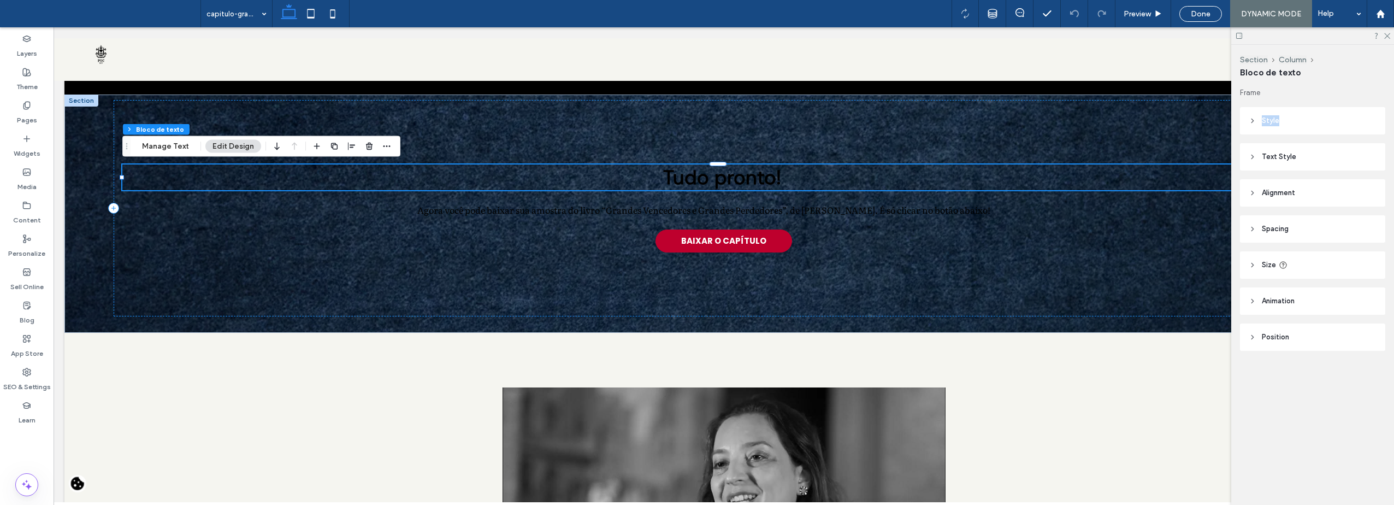
click at [1251, 127] on header "Style" at bounding box center [1312, 120] width 145 height 27
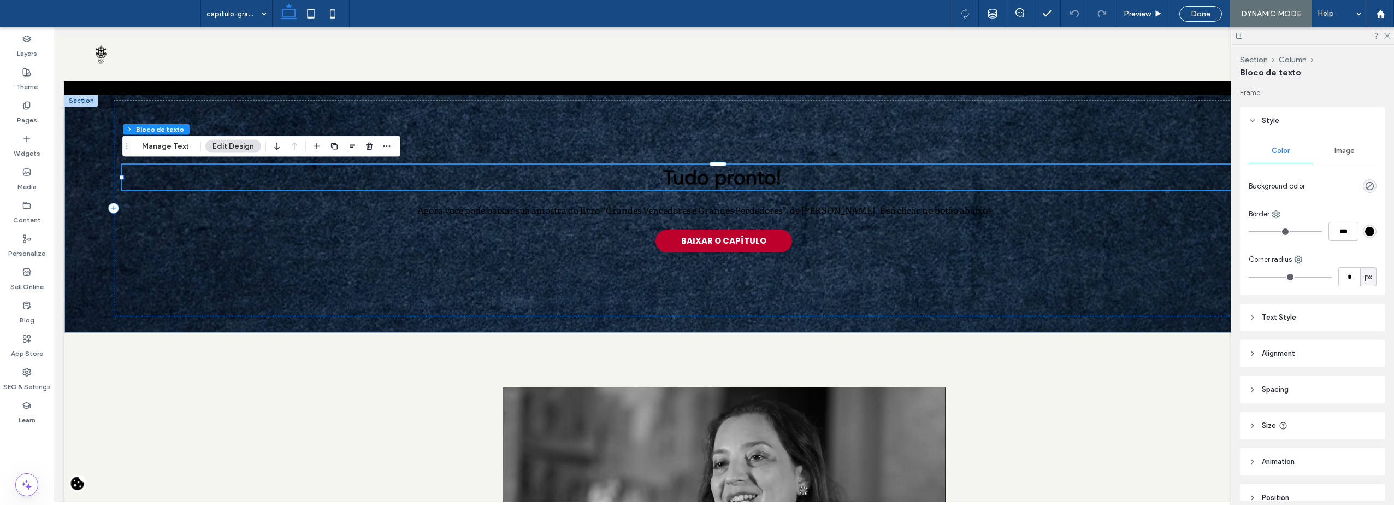
click at [1251, 127] on header "Style" at bounding box center [1312, 120] width 145 height 27
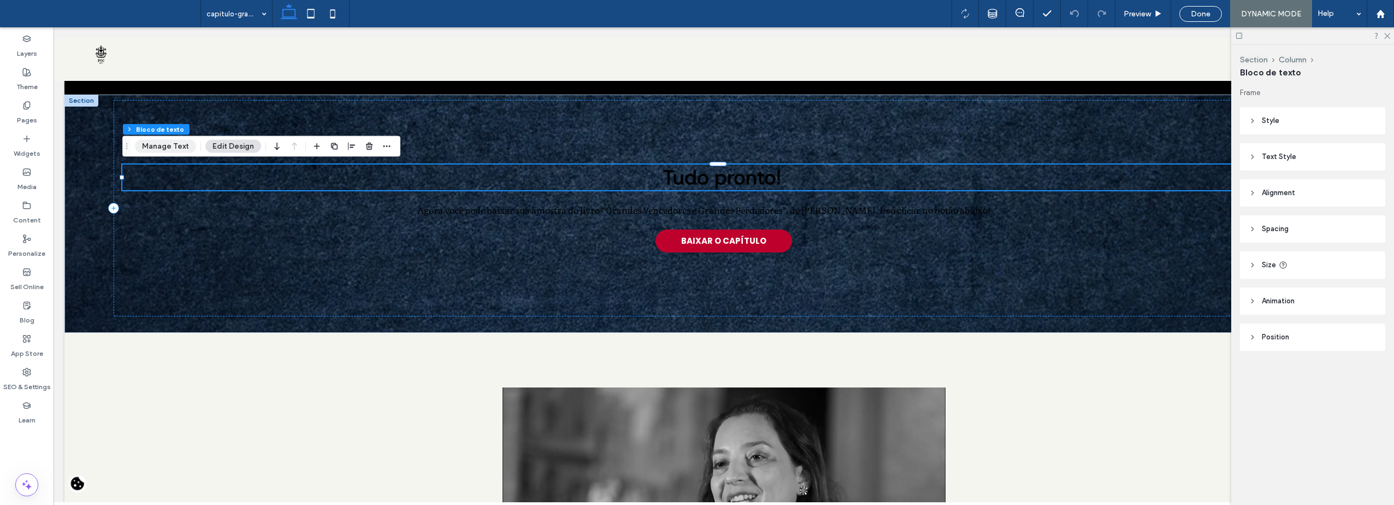
click at [167, 146] on button "Manage Text" at bounding box center [165, 146] width 61 height 13
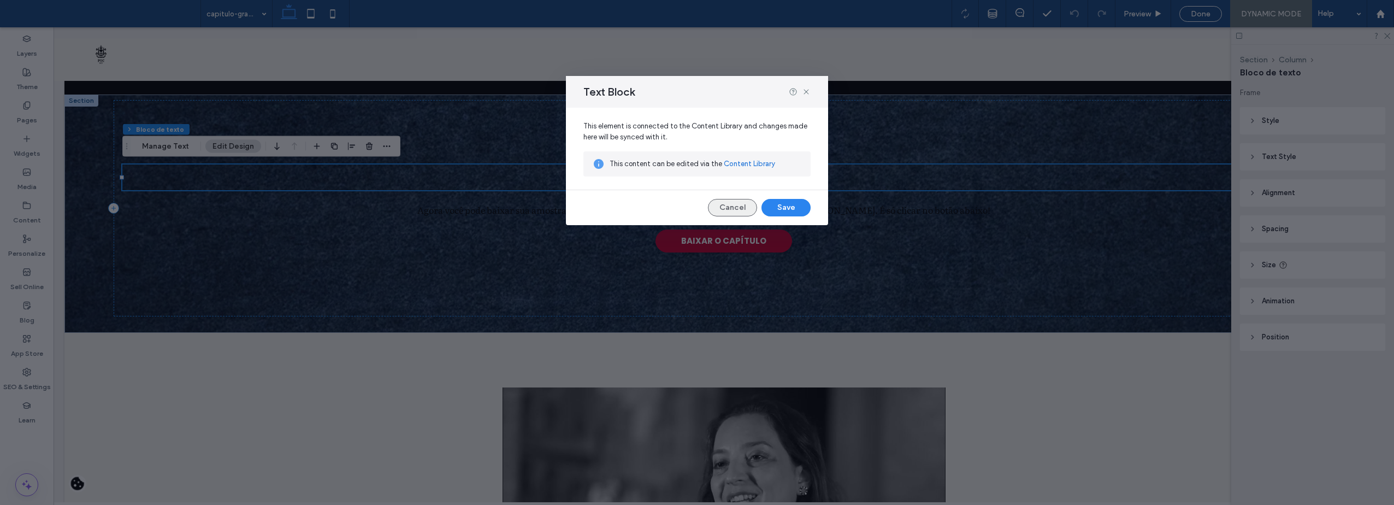
click at [742, 204] on button "Cancel" at bounding box center [732, 207] width 49 height 17
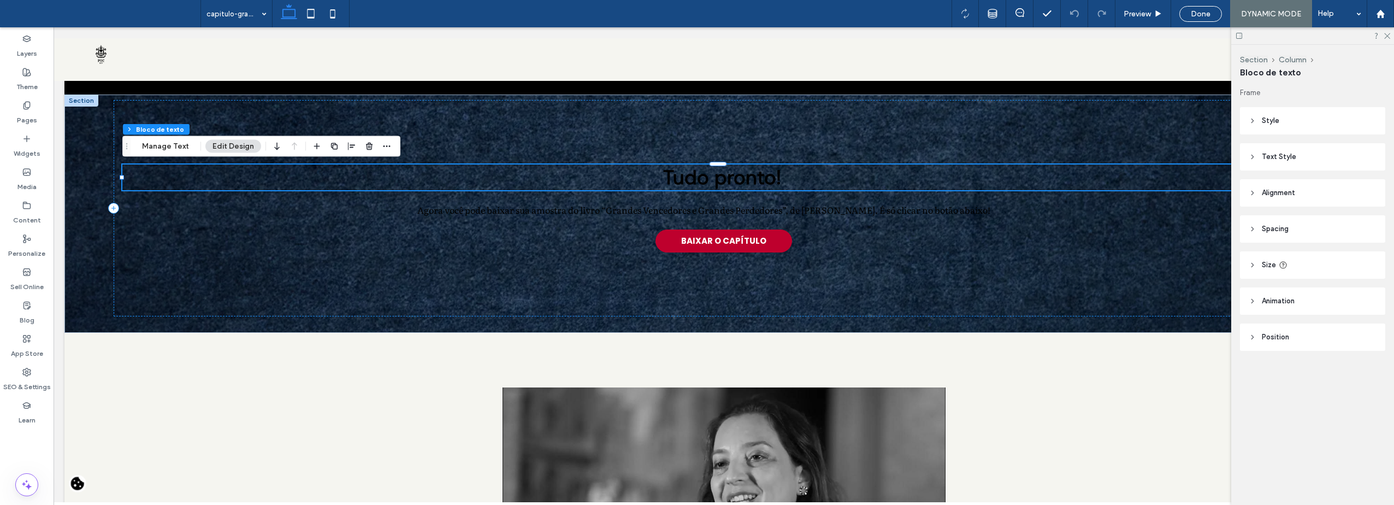
click at [1299, 157] on header "Text Style" at bounding box center [1312, 156] width 145 height 27
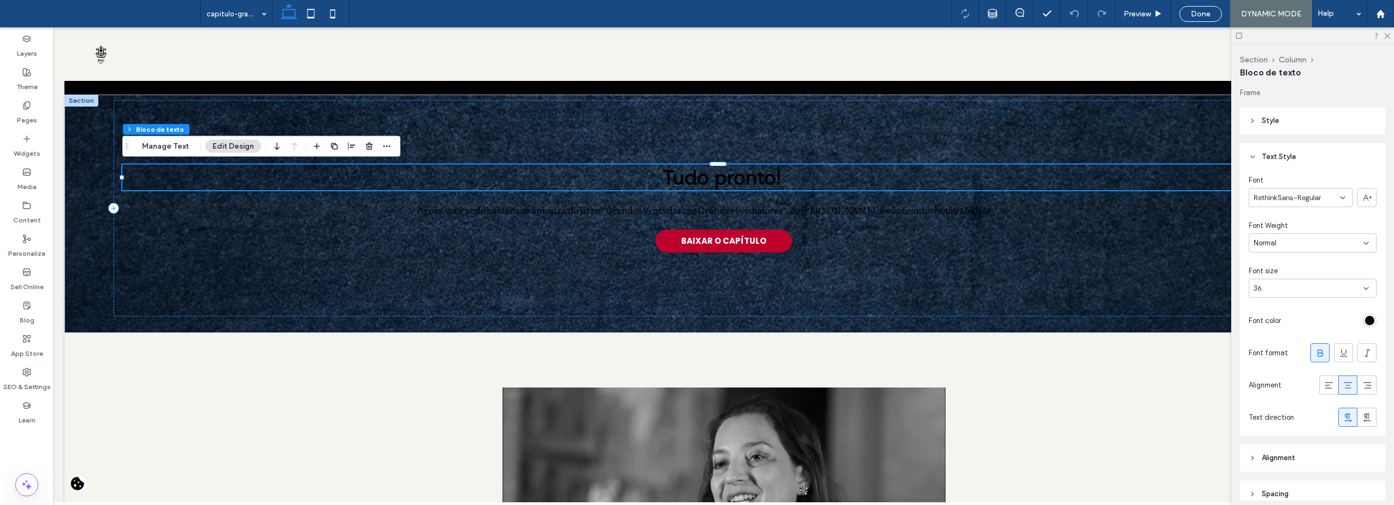
click at [1299, 157] on header "Text Style" at bounding box center [1312, 156] width 145 height 27
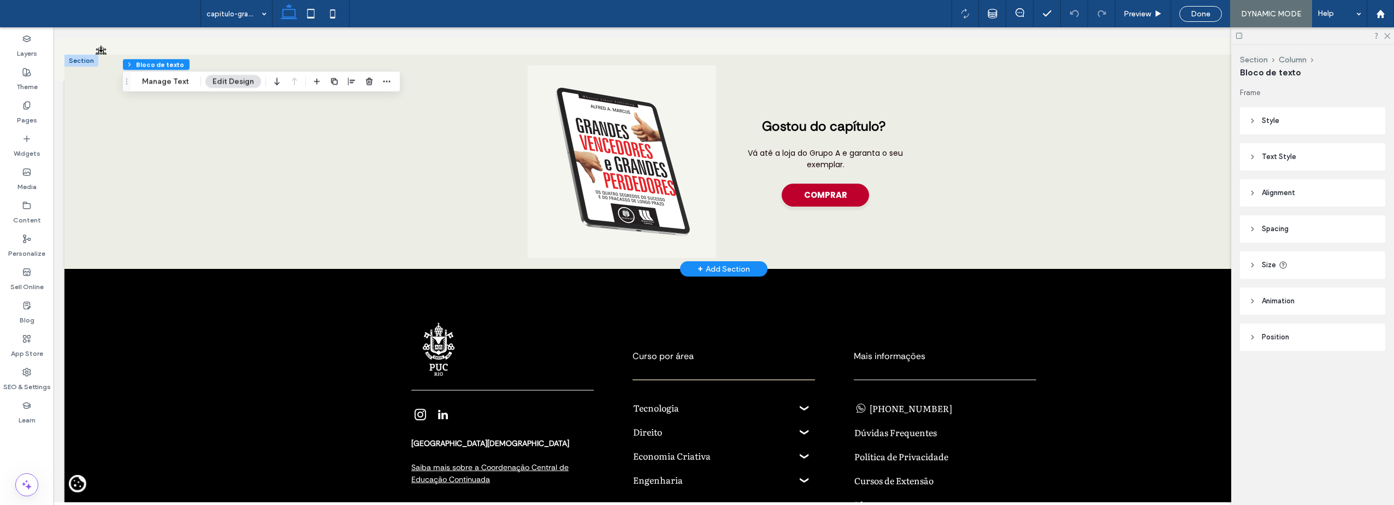
scroll to position [1524, 0]
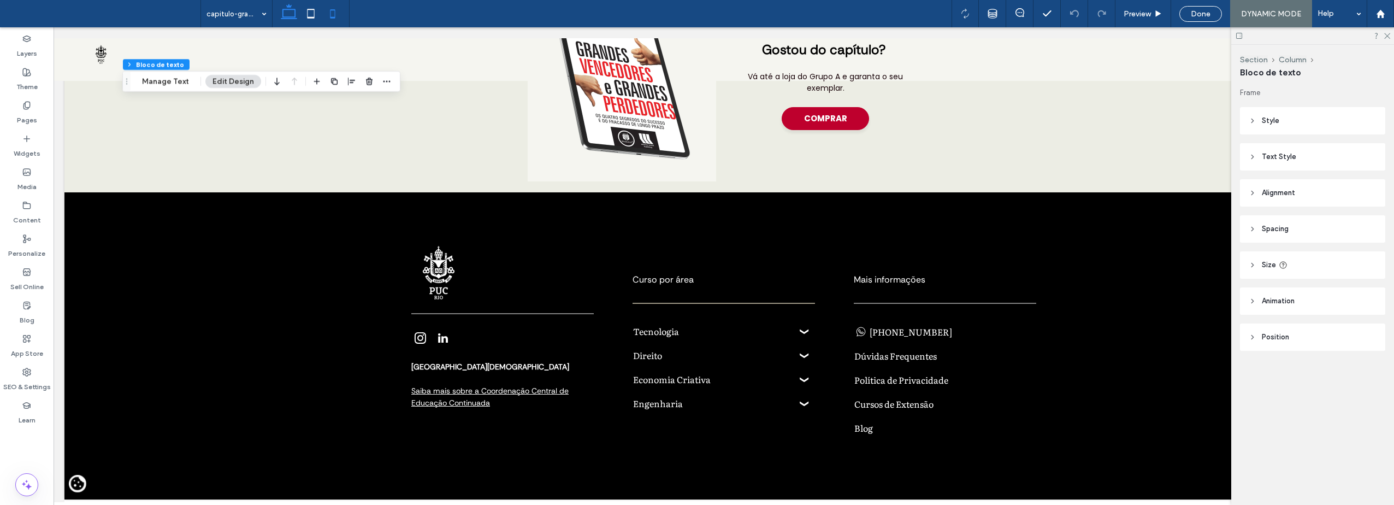
click at [337, 13] on icon at bounding box center [333, 14] width 22 height 22
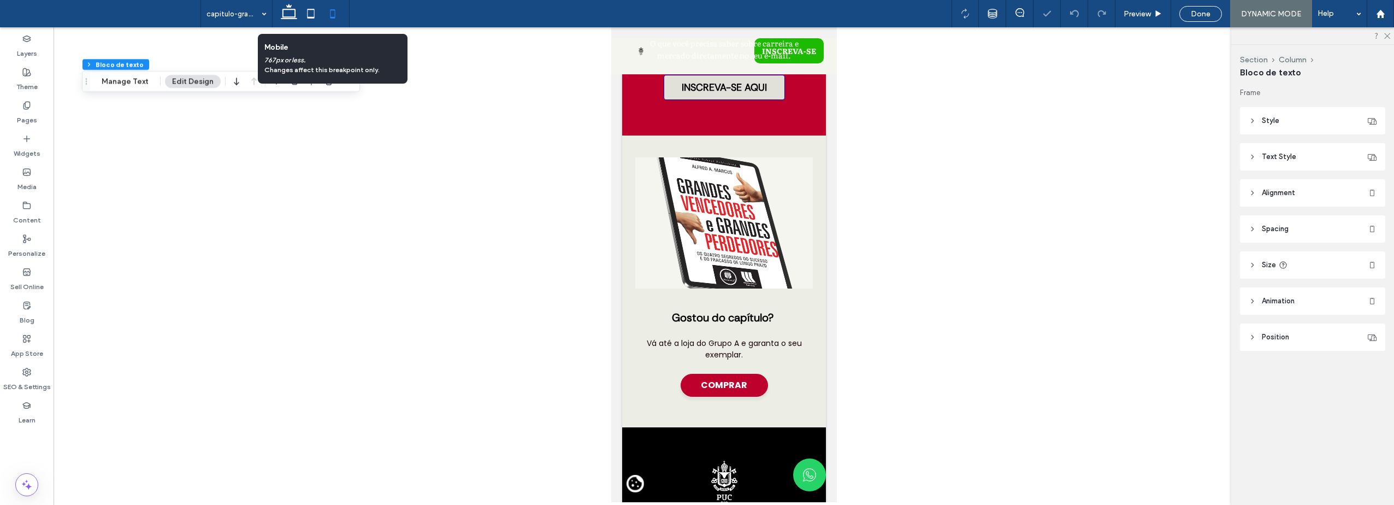
type input "***"
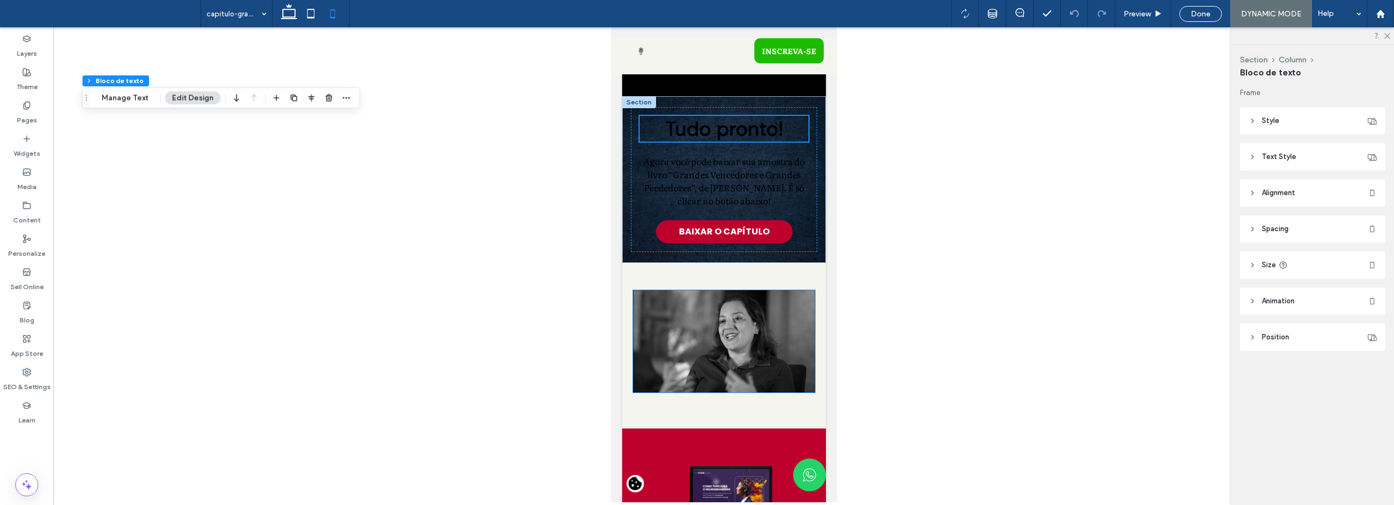
scroll to position [0, 0]
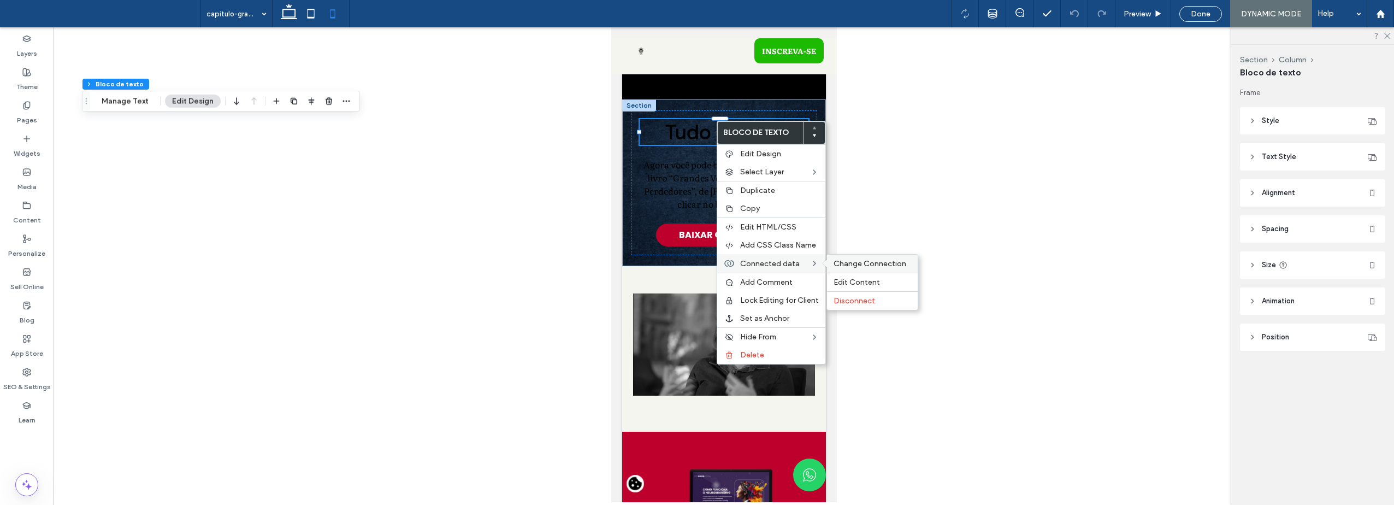
click at [861, 267] on span "Change Connection" at bounding box center [869, 263] width 73 height 9
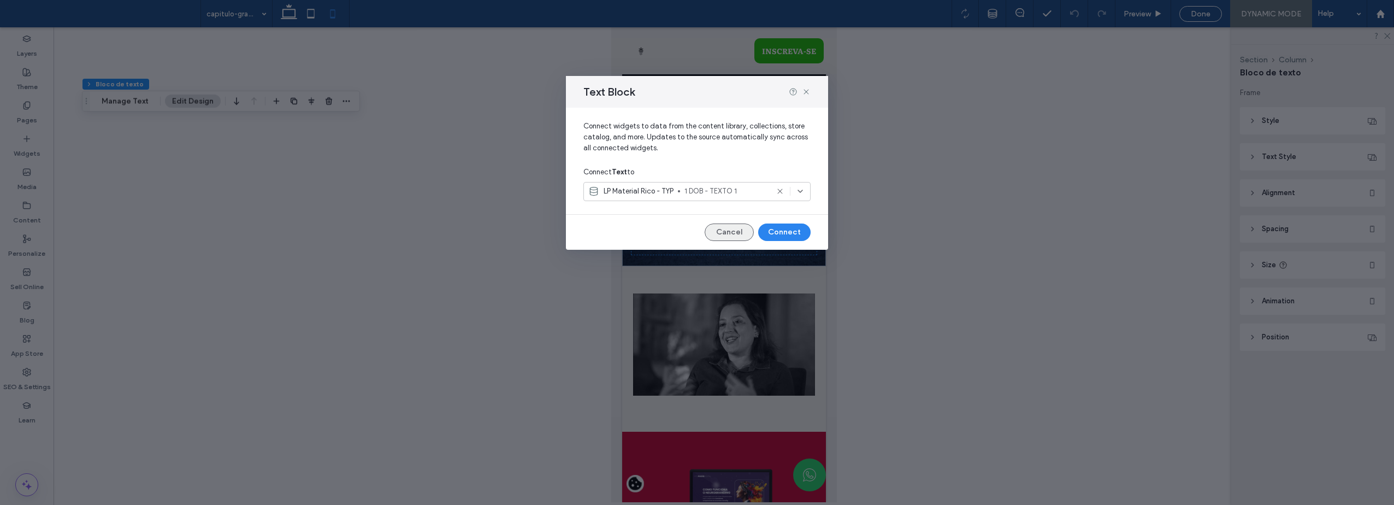
click at [723, 233] on button "Cancel" at bounding box center [729, 231] width 49 height 17
